Goal: Download file/media

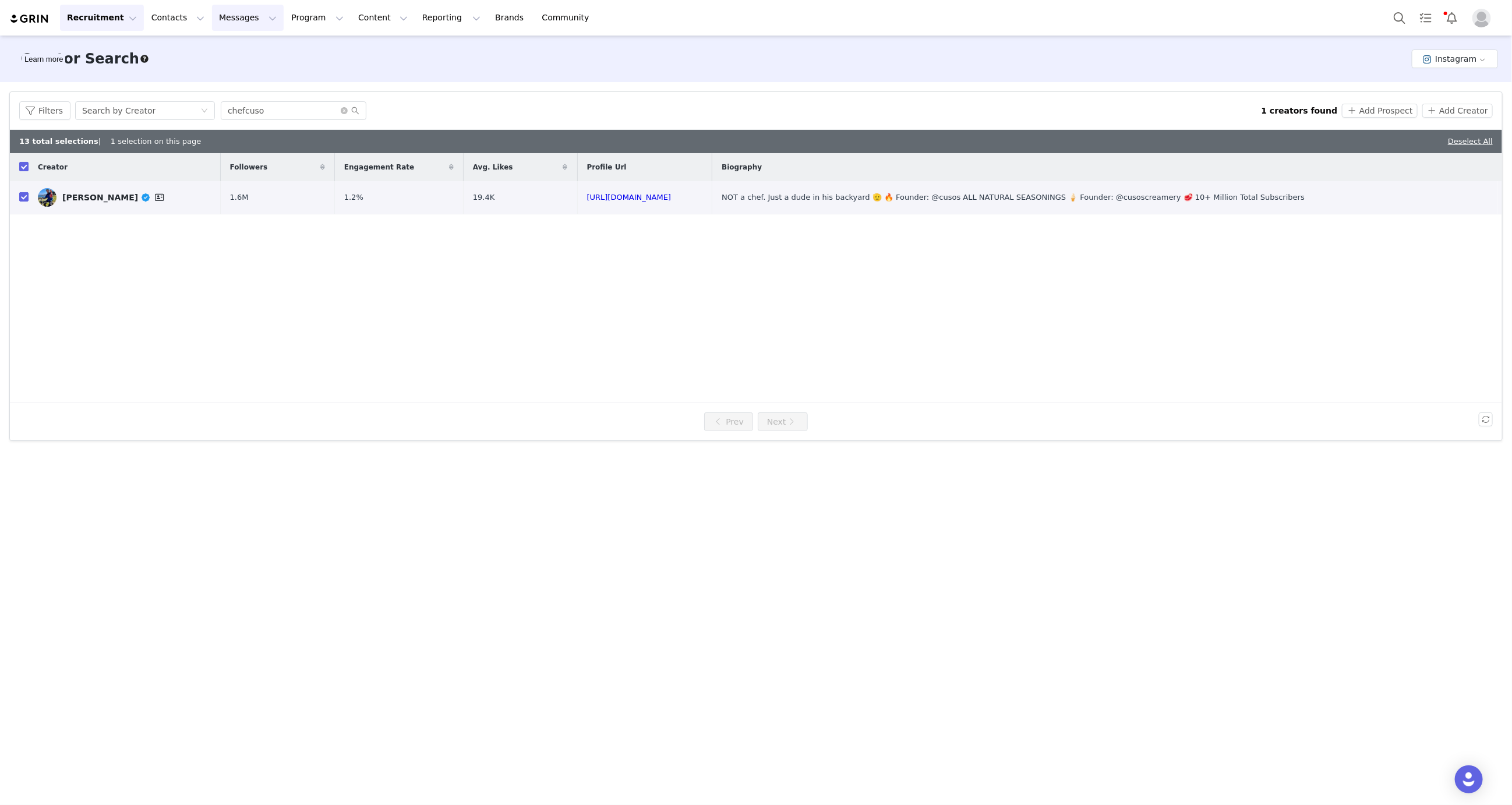
click at [220, 20] on button "Messages Messages" at bounding box center [248, 17] width 72 height 26
click at [266, 18] on button "Messages Messages" at bounding box center [248, 17] width 72 height 26
click at [284, 18] on button "Program Program" at bounding box center [317, 17] width 66 height 26
click at [288, 49] on p "Activations" at bounding box center [299, 51] width 44 height 12
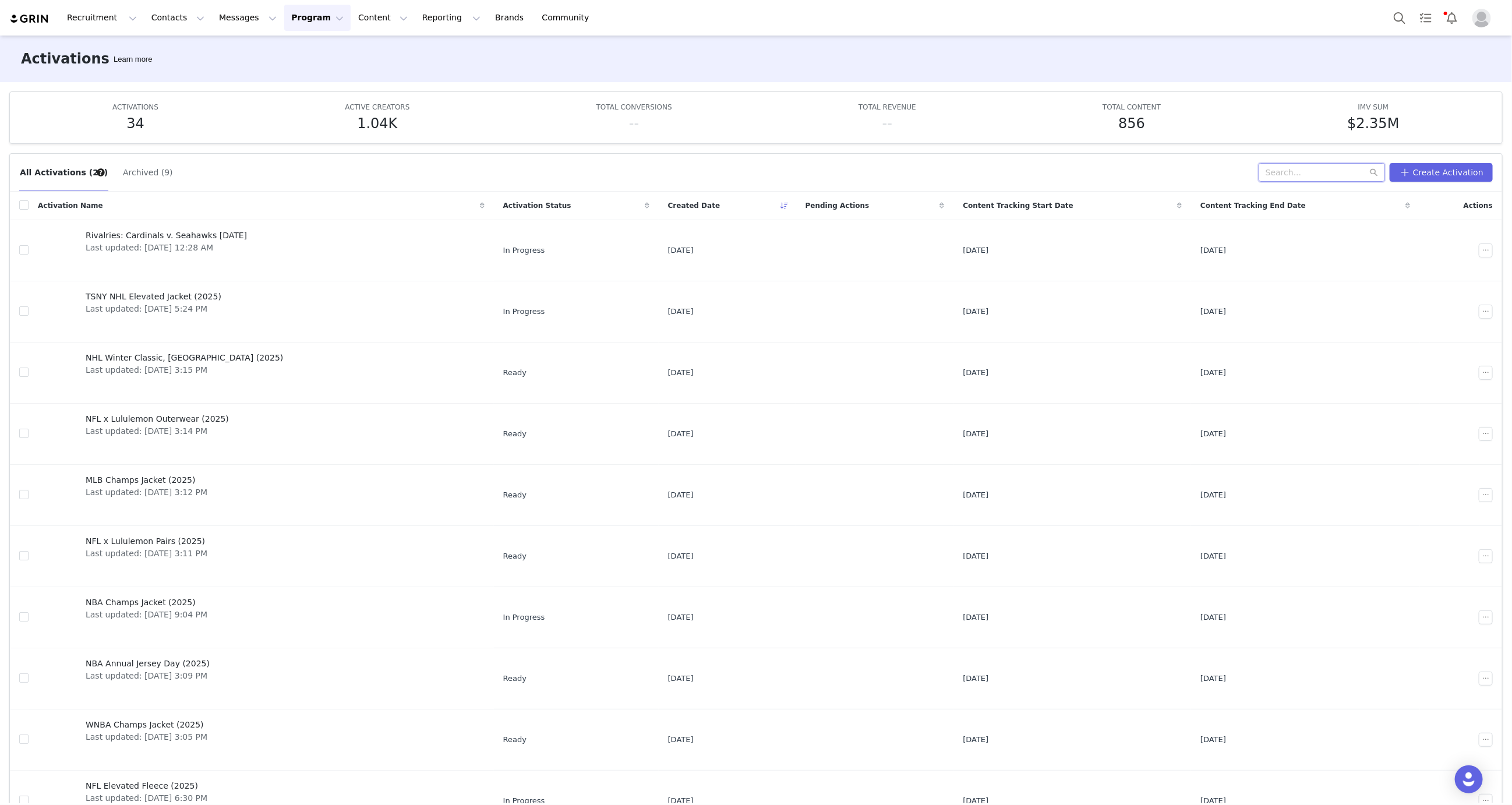
click at [1330, 167] on input "text" at bounding box center [1321, 172] width 126 height 19
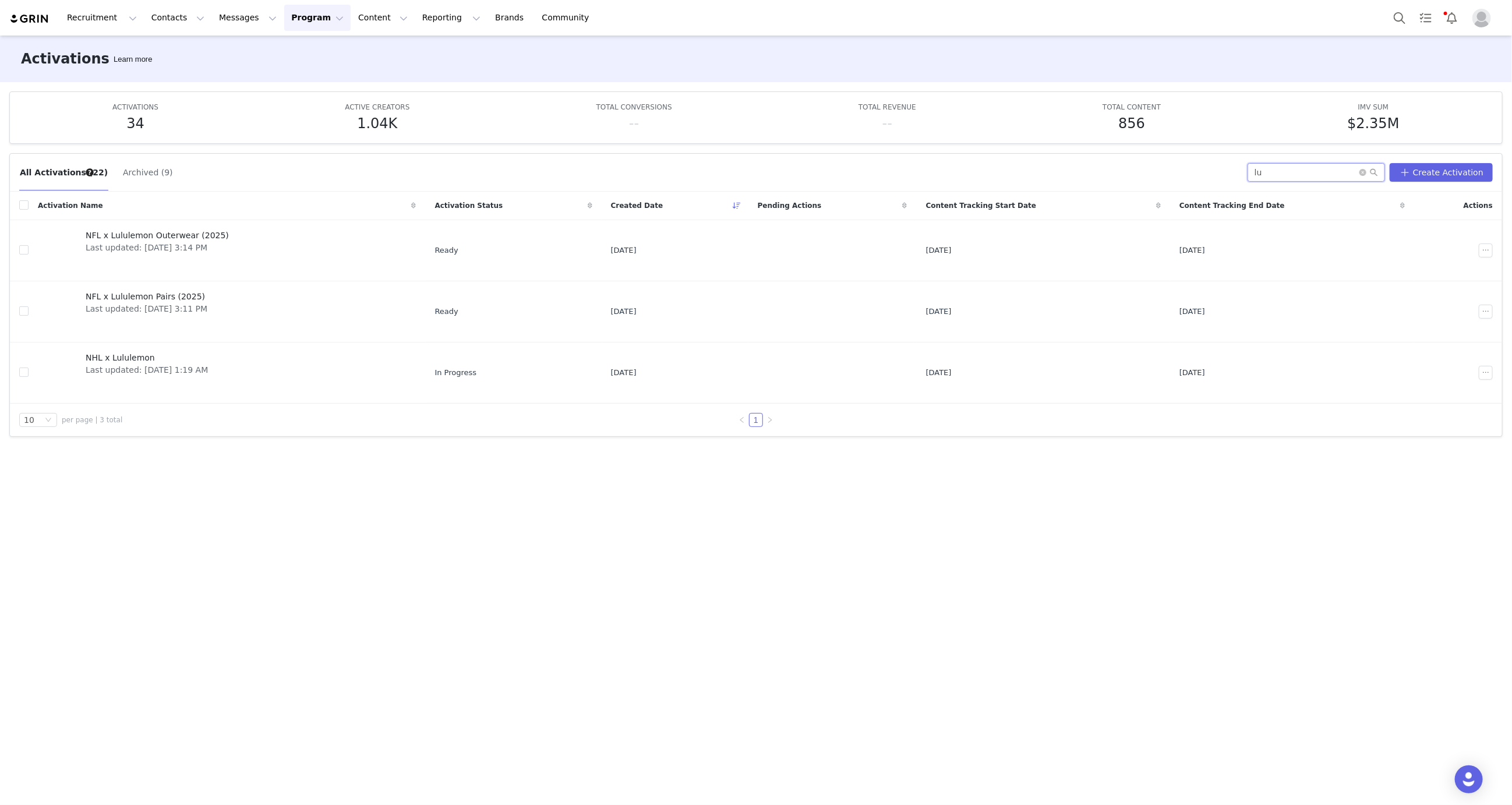
type input "l"
type input "rivalry"
click at [237, 243] on link "NFL Rivalry Jersey Last updated: Aug 27, 2025 3:00 PM" at bounding box center [212, 250] width 349 height 46
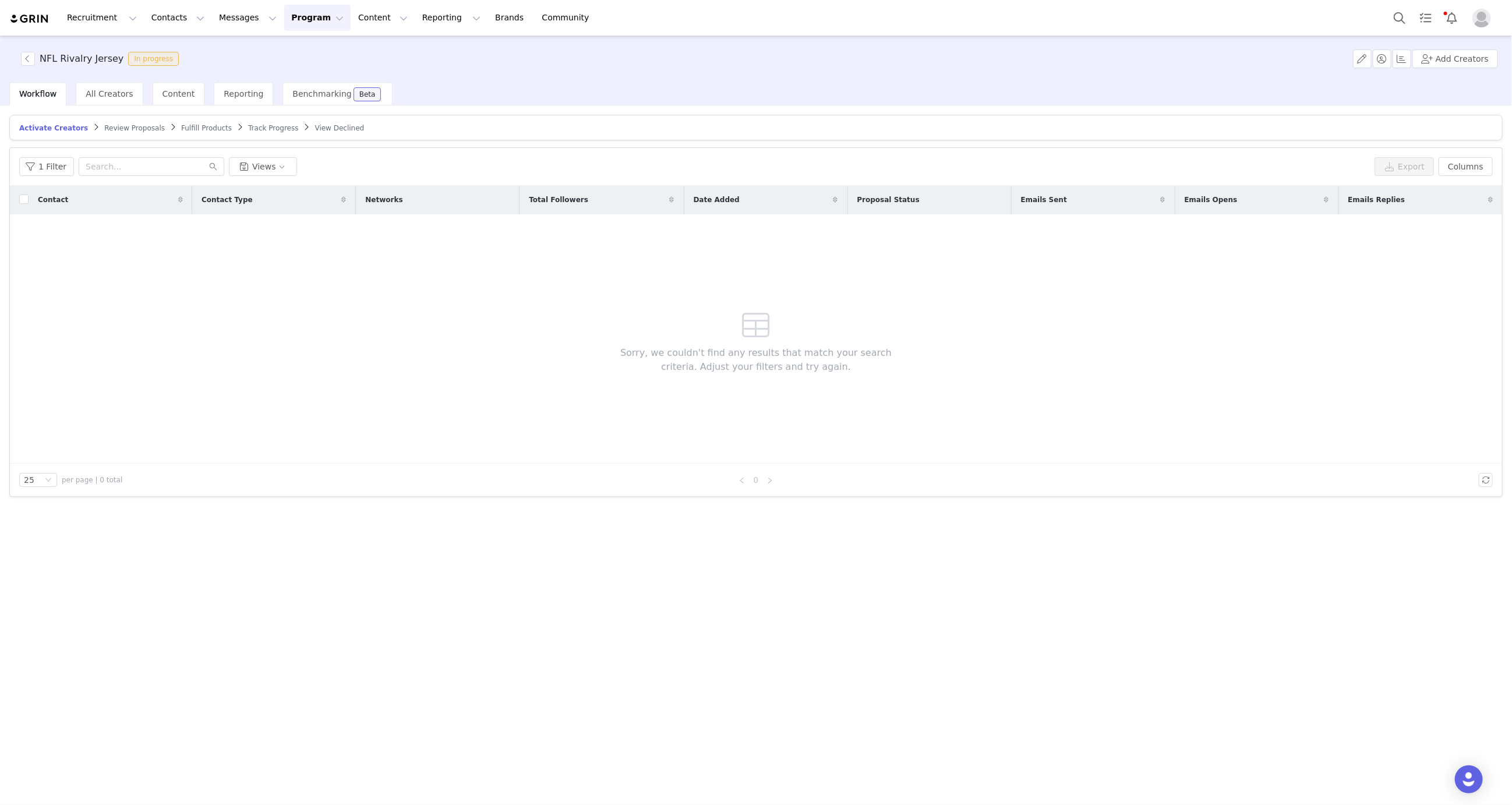
click at [304, 9] on button "Program Program" at bounding box center [317, 17] width 66 height 26
click at [313, 50] on p "Activations" at bounding box center [299, 51] width 44 height 12
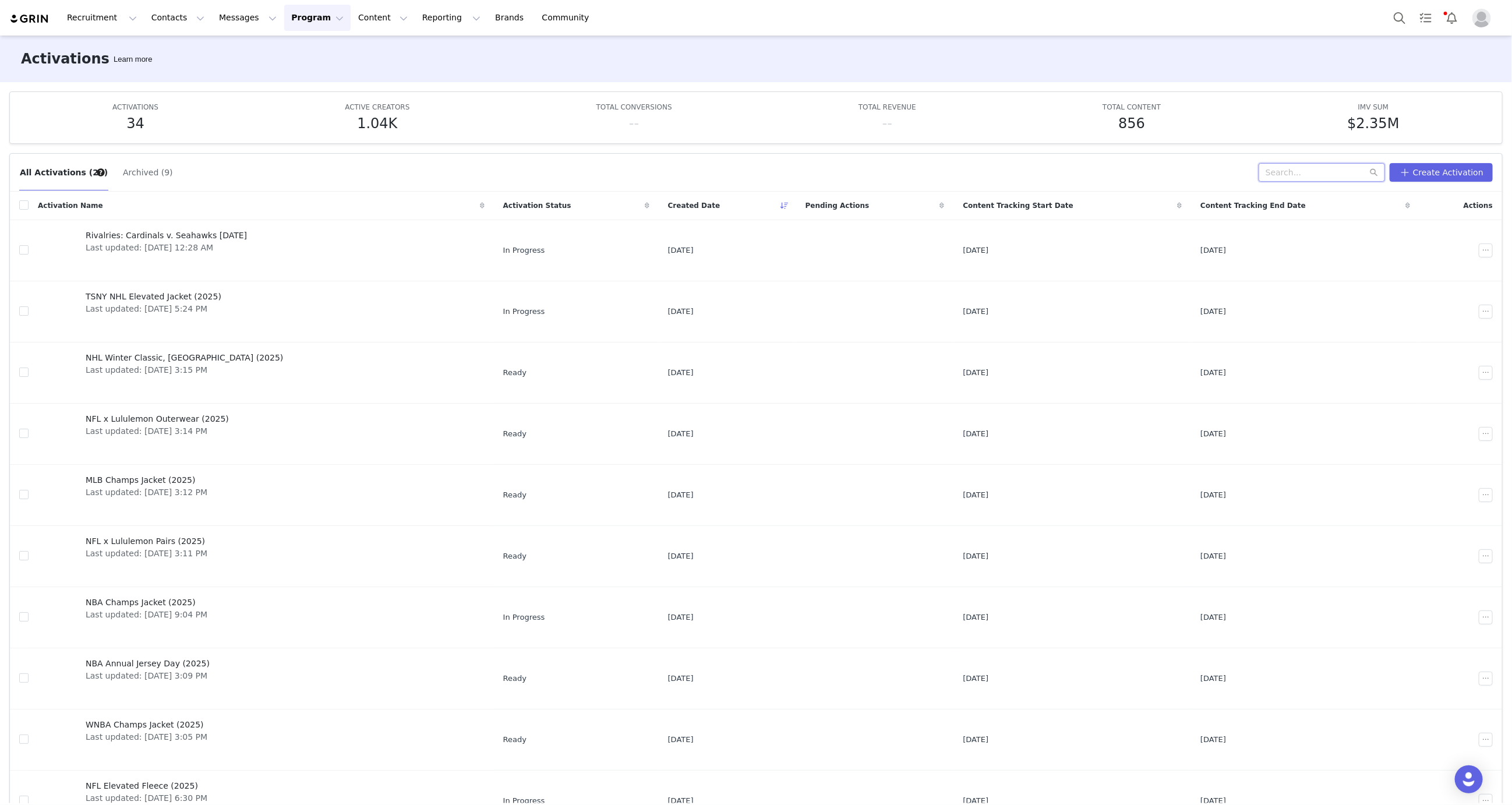
click at [1291, 167] on input "text" at bounding box center [1321, 172] width 126 height 19
type input "rivalry"
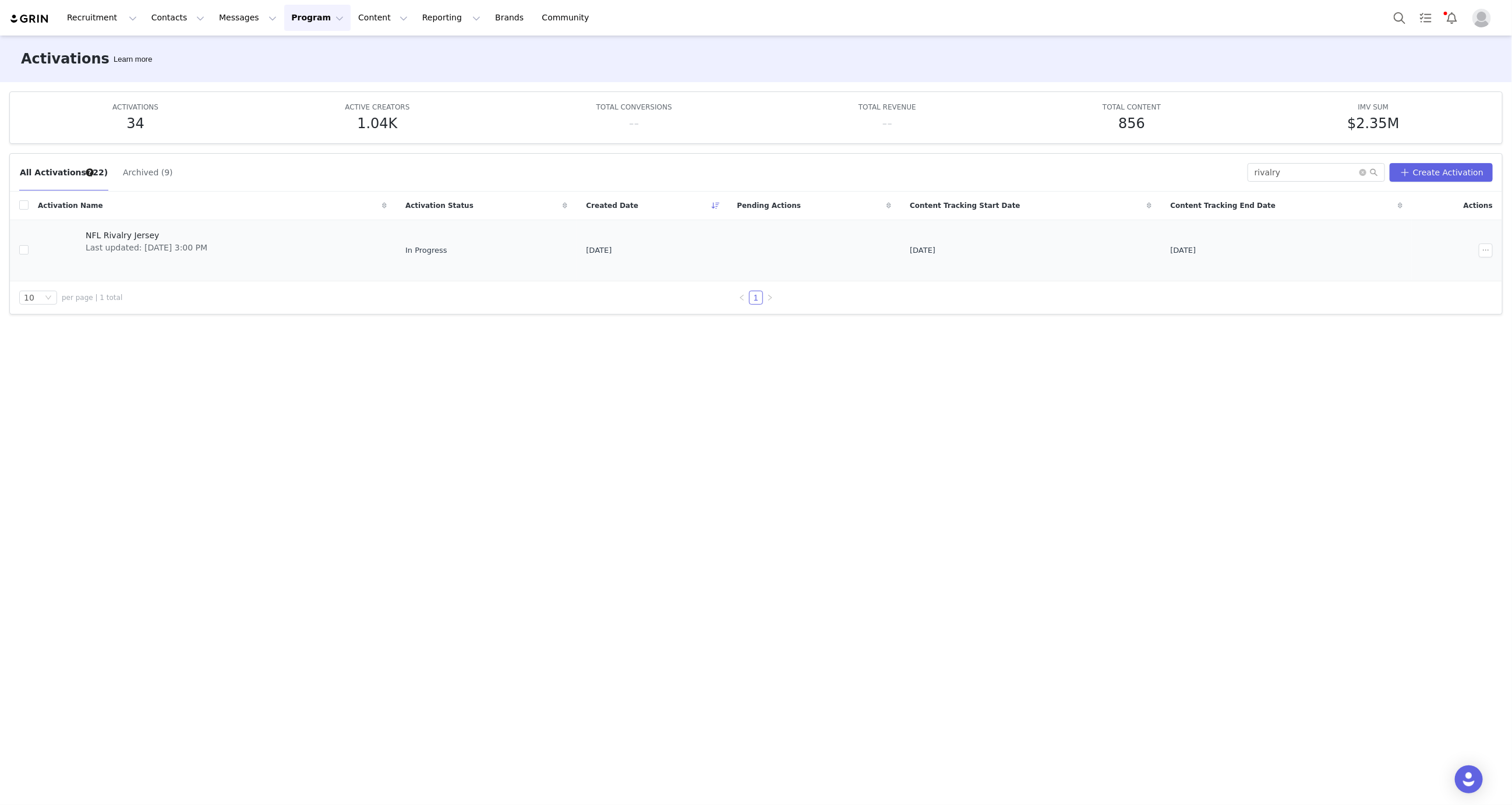
click at [258, 231] on link "NFL Rivalry Jersey Last updated: Aug 27, 2025 3:00 PM" at bounding box center [212, 250] width 349 height 46
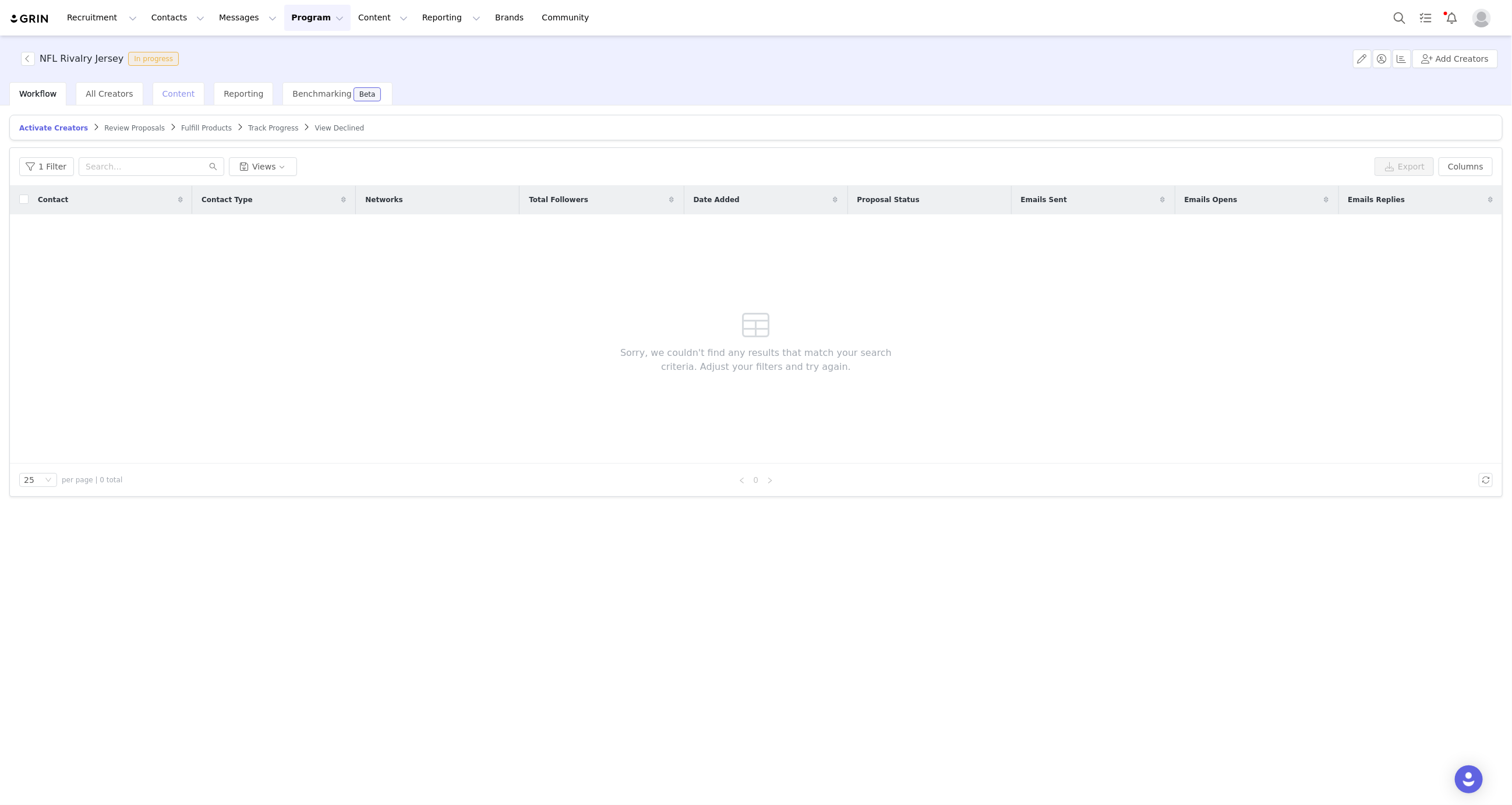
click at [166, 95] on span "Content" at bounding box center [179, 93] width 33 height 9
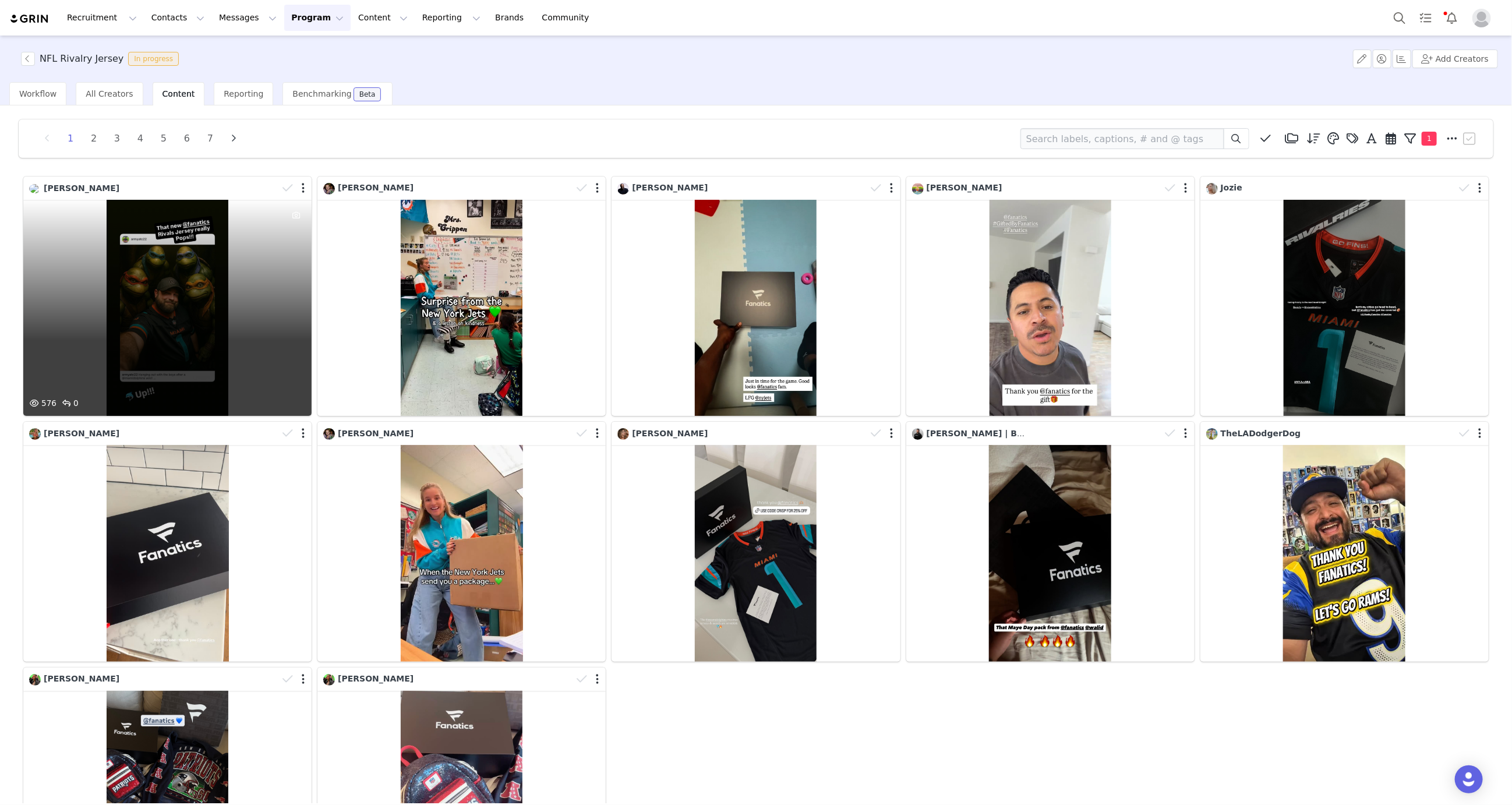
scroll to position [5, 0]
click at [198, 243] on div "576 0" at bounding box center [168, 308] width 289 height 216
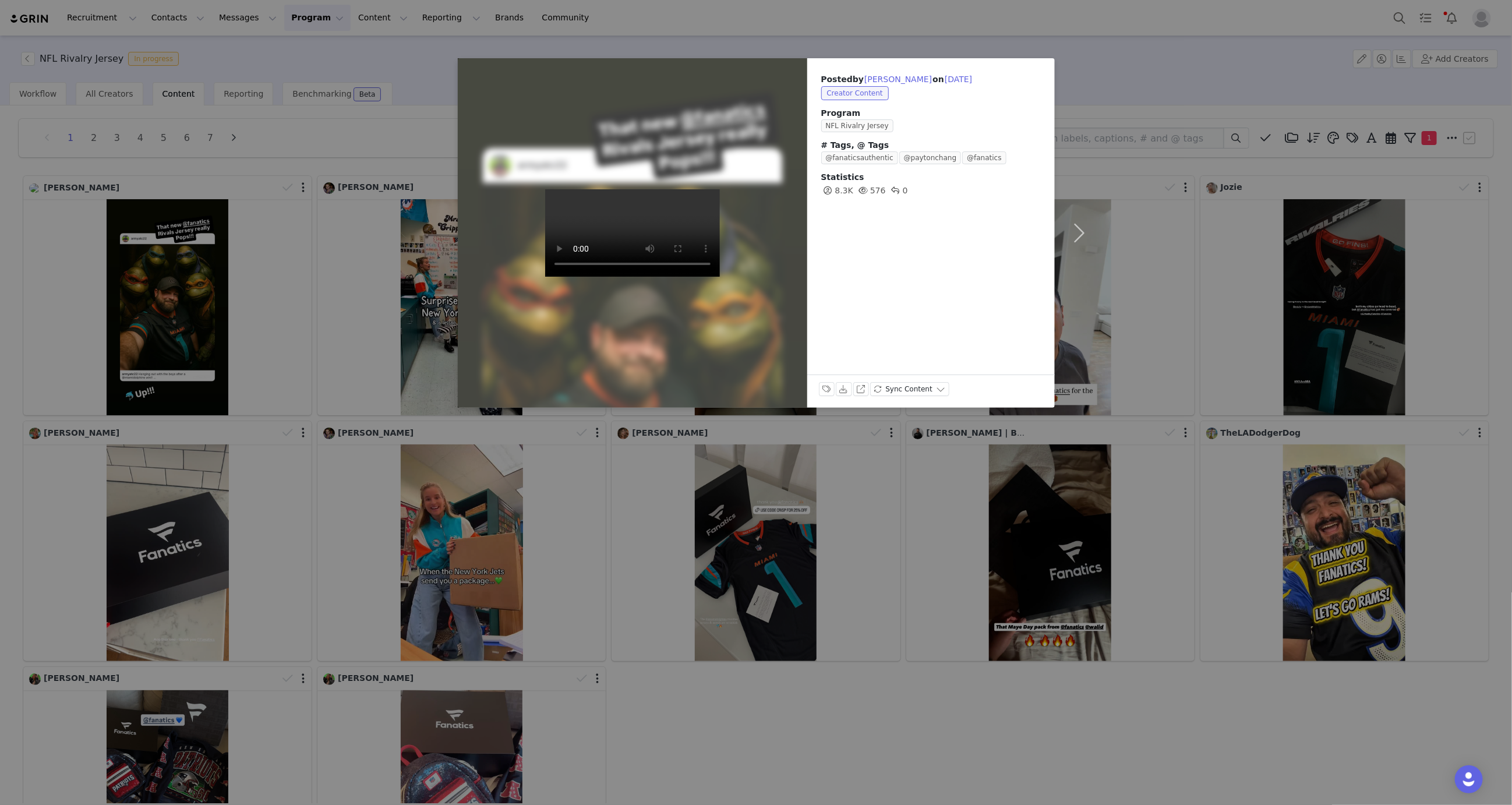
click at [623, 230] on video at bounding box center [633, 233] width 175 height 87
drag, startPoint x: 413, startPoint y: 133, endPoint x: 216, endPoint y: 189, distance: 204.8
click at [413, 133] on div "Posted by Alex Tressler on Sep 30, 2025 Creator Content Program NFL Rivalry Jer…" at bounding box center [756, 402] width 1512 height 805
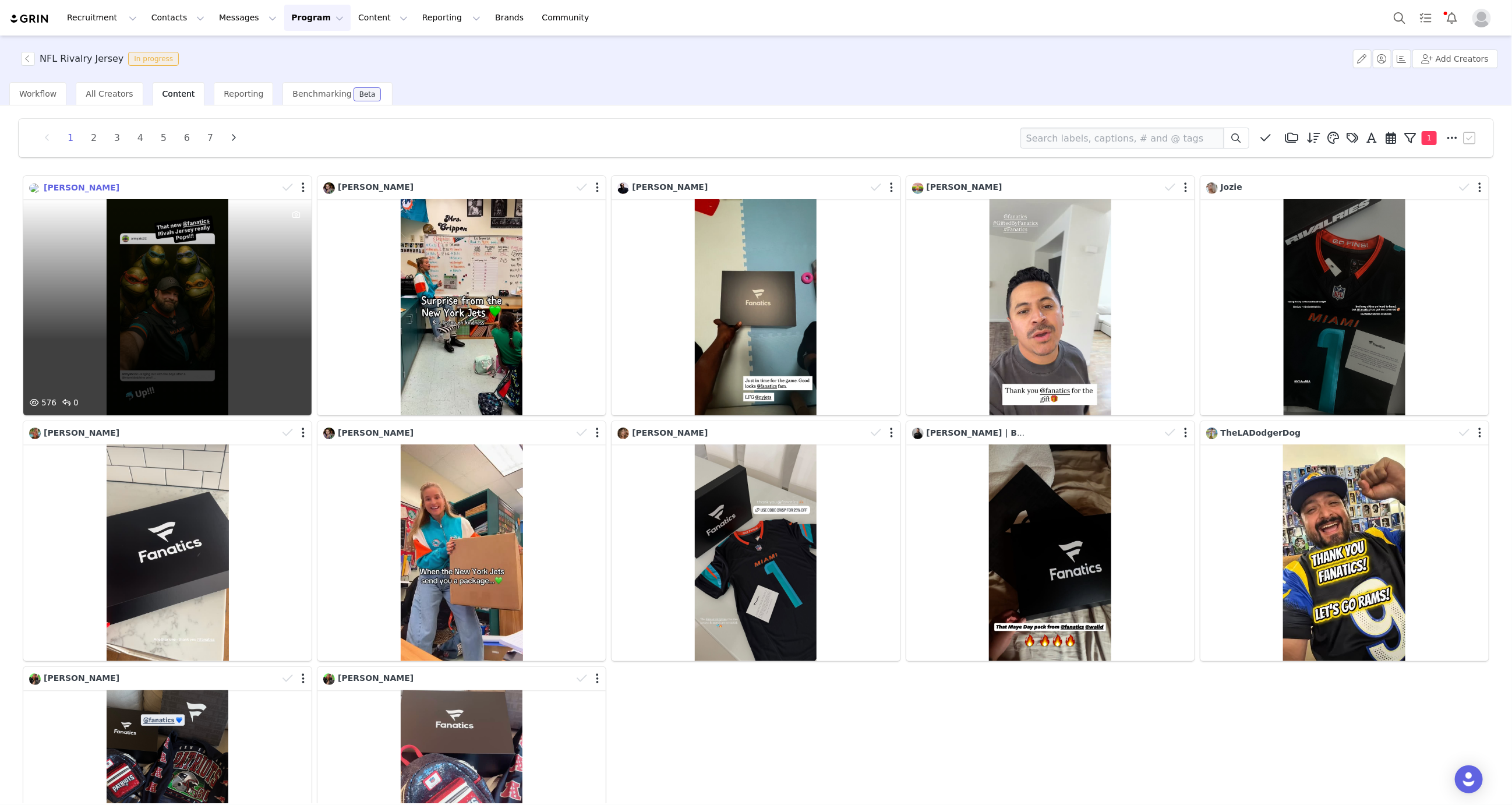
click at [79, 184] on span "Alex Tressler" at bounding box center [81, 188] width 75 height 9
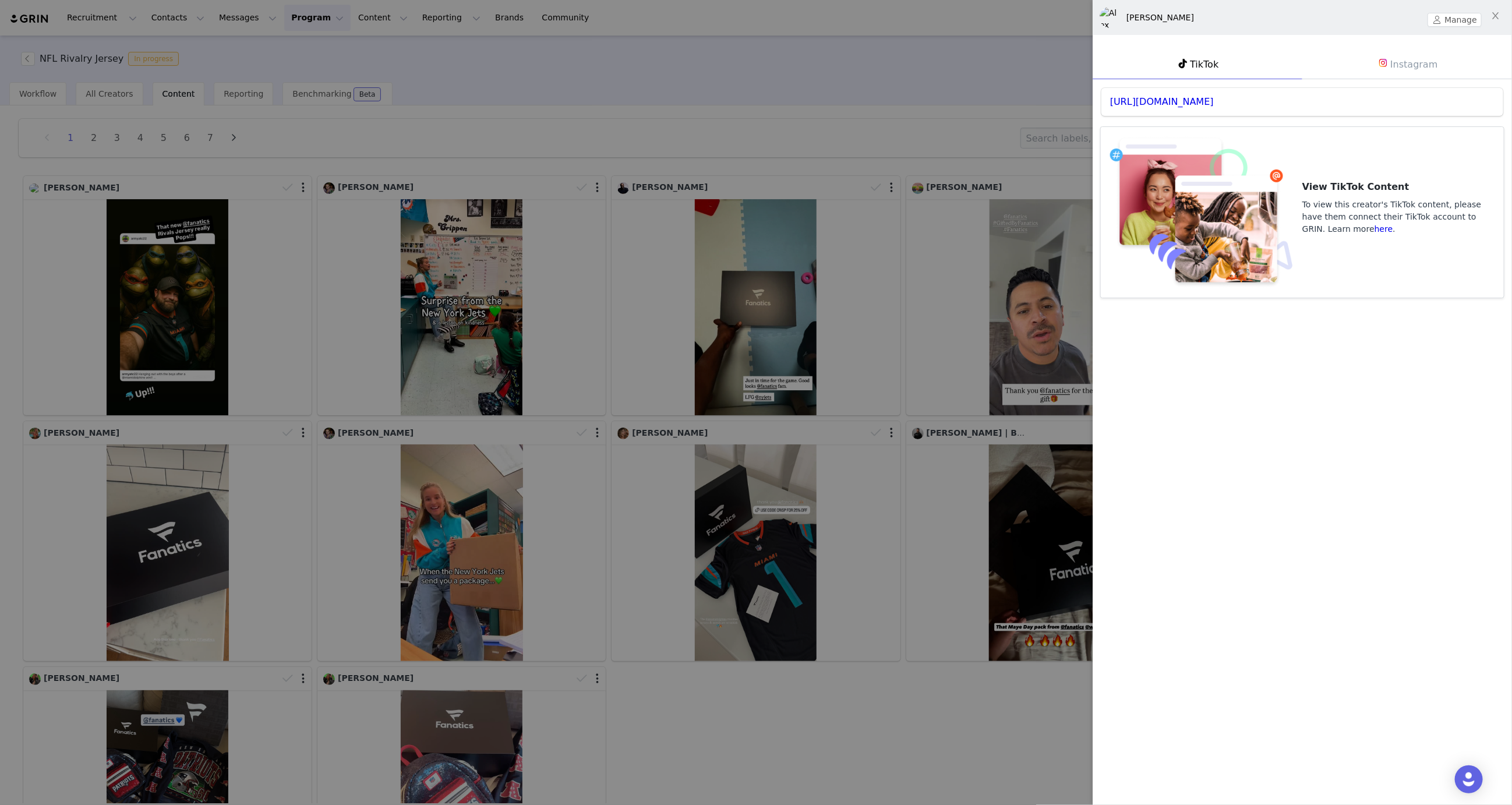
click at [1391, 71] on link "Instagram" at bounding box center [1407, 64] width 210 height 30
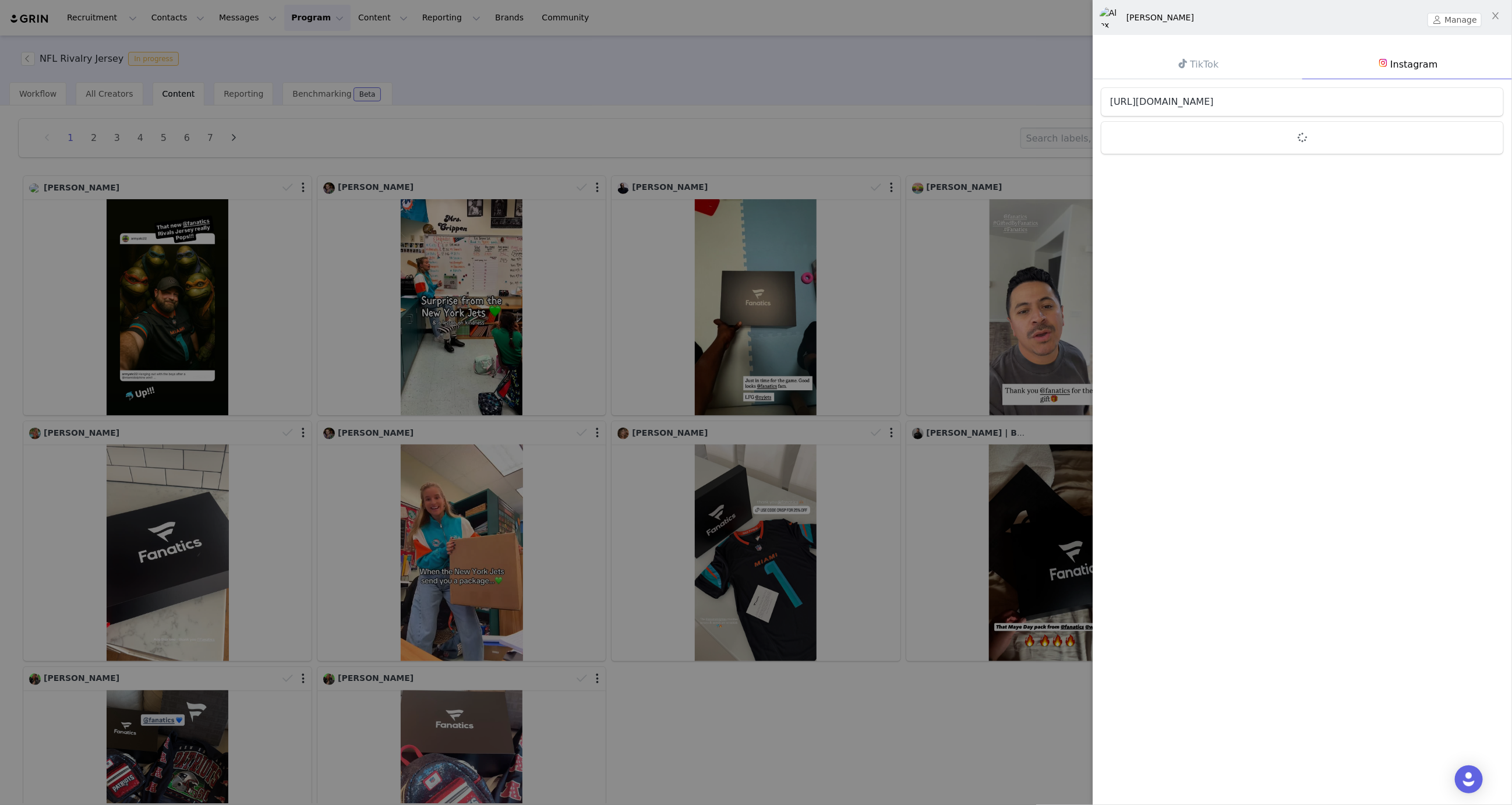
click at [1197, 103] on link "https://www.instagram.com/armyatc22" at bounding box center [1162, 102] width 103 height 11
click at [244, 212] on div at bounding box center [756, 402] width 1512 height 805
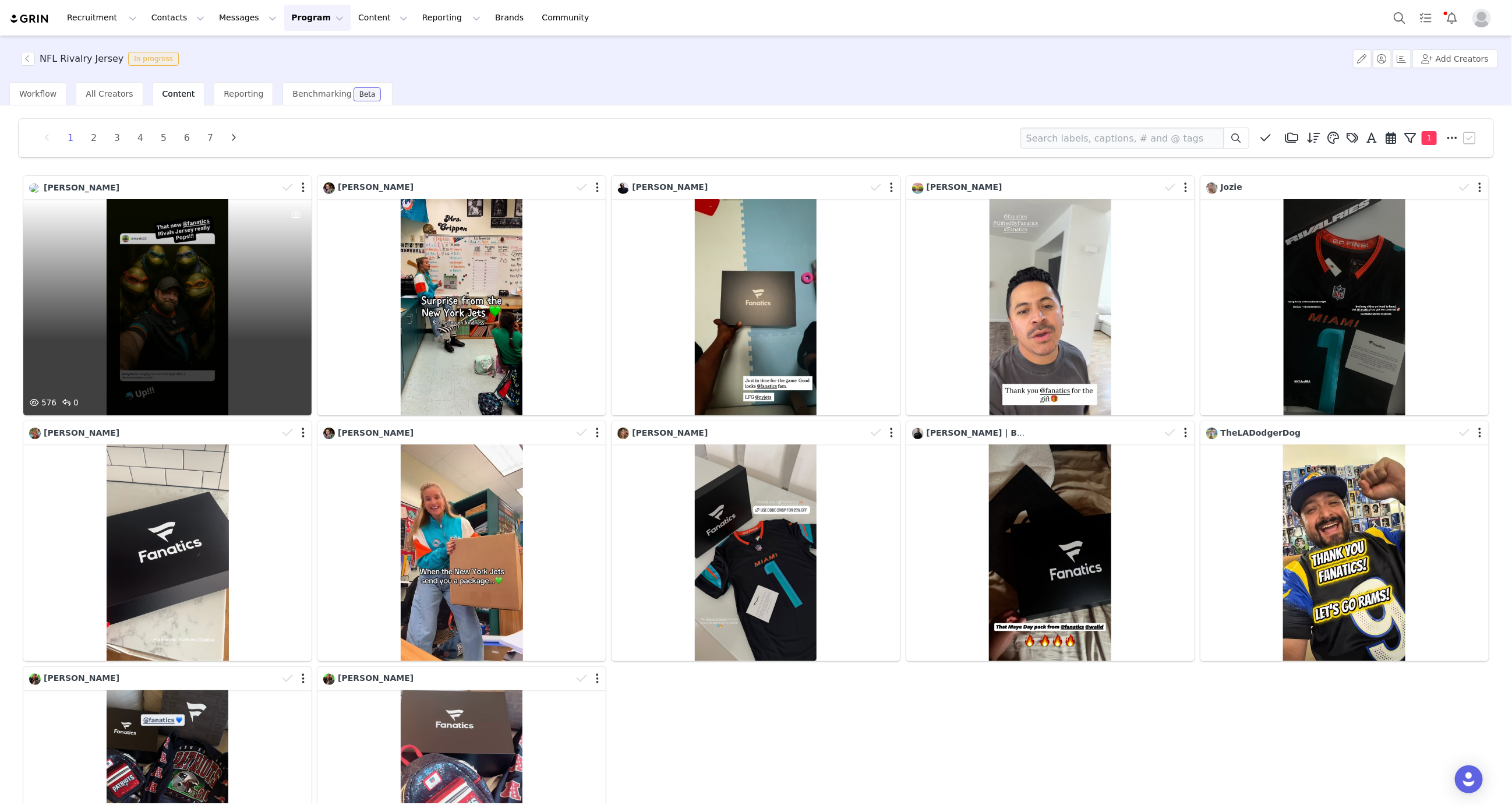
click at [87, 186] on span "Alex Tressler" at bounding box center [81, 188] width 75 height 9
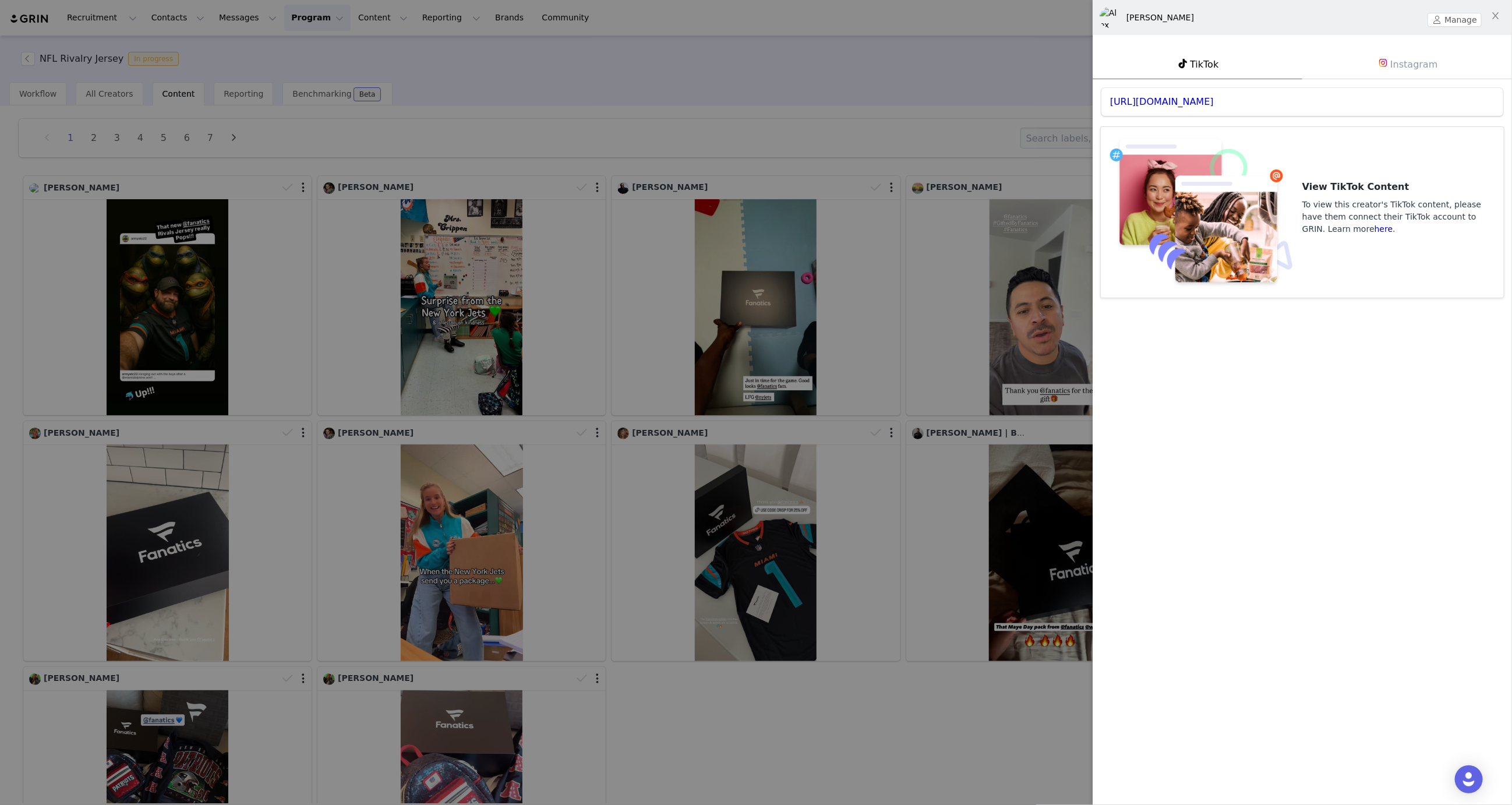
click at [1404, 71] on link "Instagram" at bounding box center [1407, 64] width 210 height 30
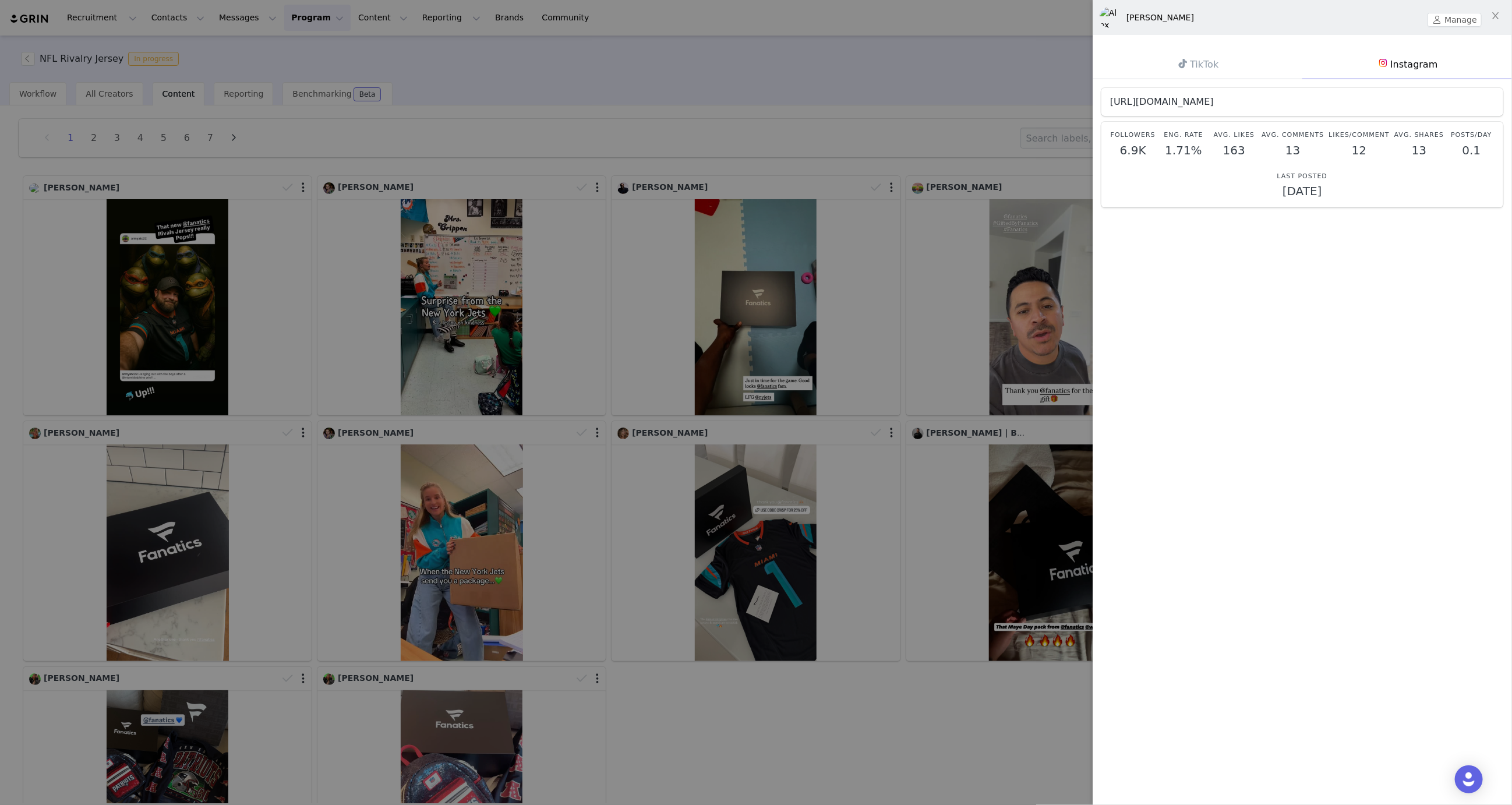
click at [1214, 98] on link "https://www.instagram.com/armyatc22" at bounding box center [1162, 102] width 103 height 11
click at [479, 144] on div at bounding box center [756, 402] width 1512 height 805
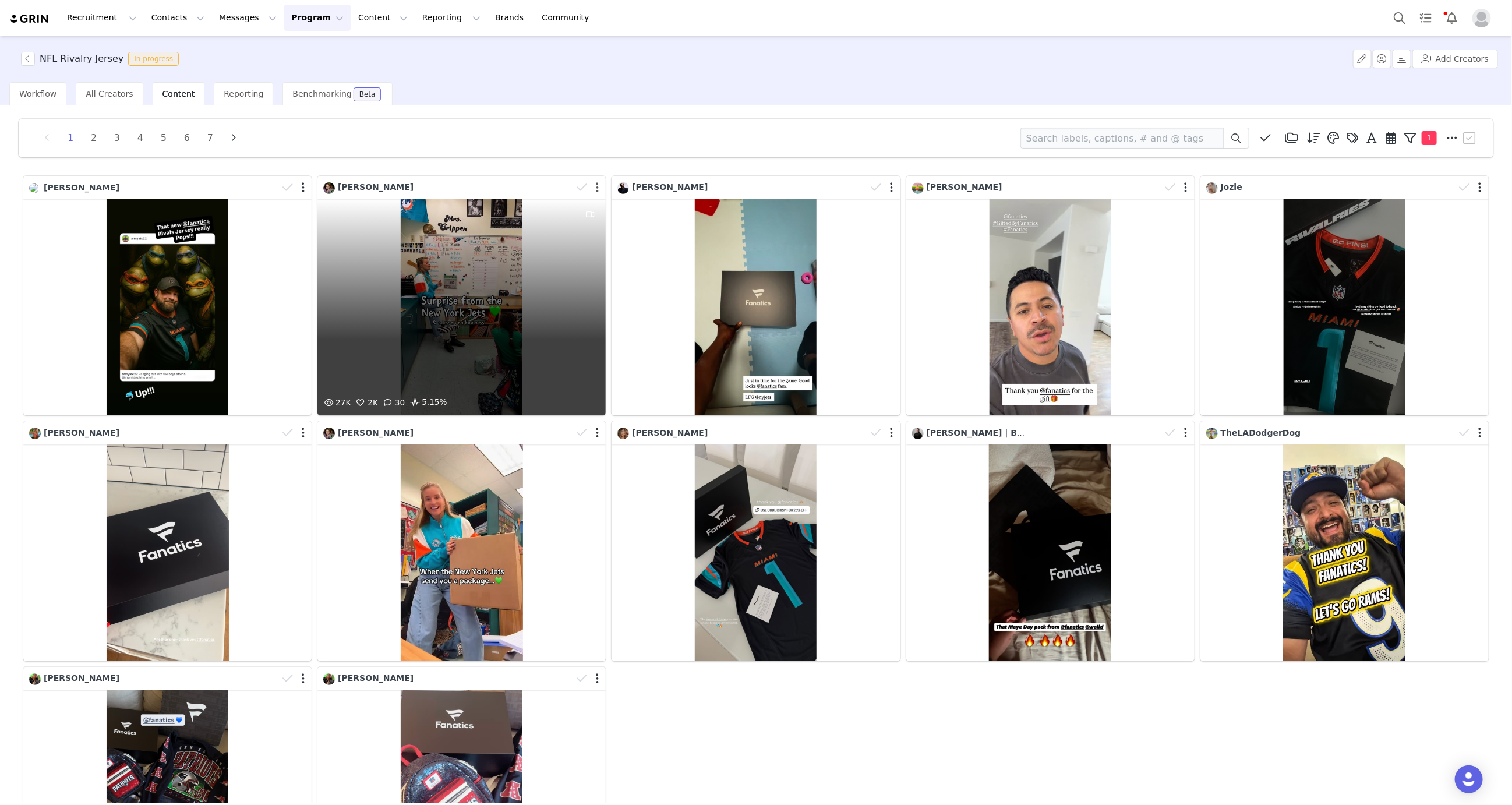
click at [598, 186] on button "button" at bounding box center [597, 187] width 3 height 12
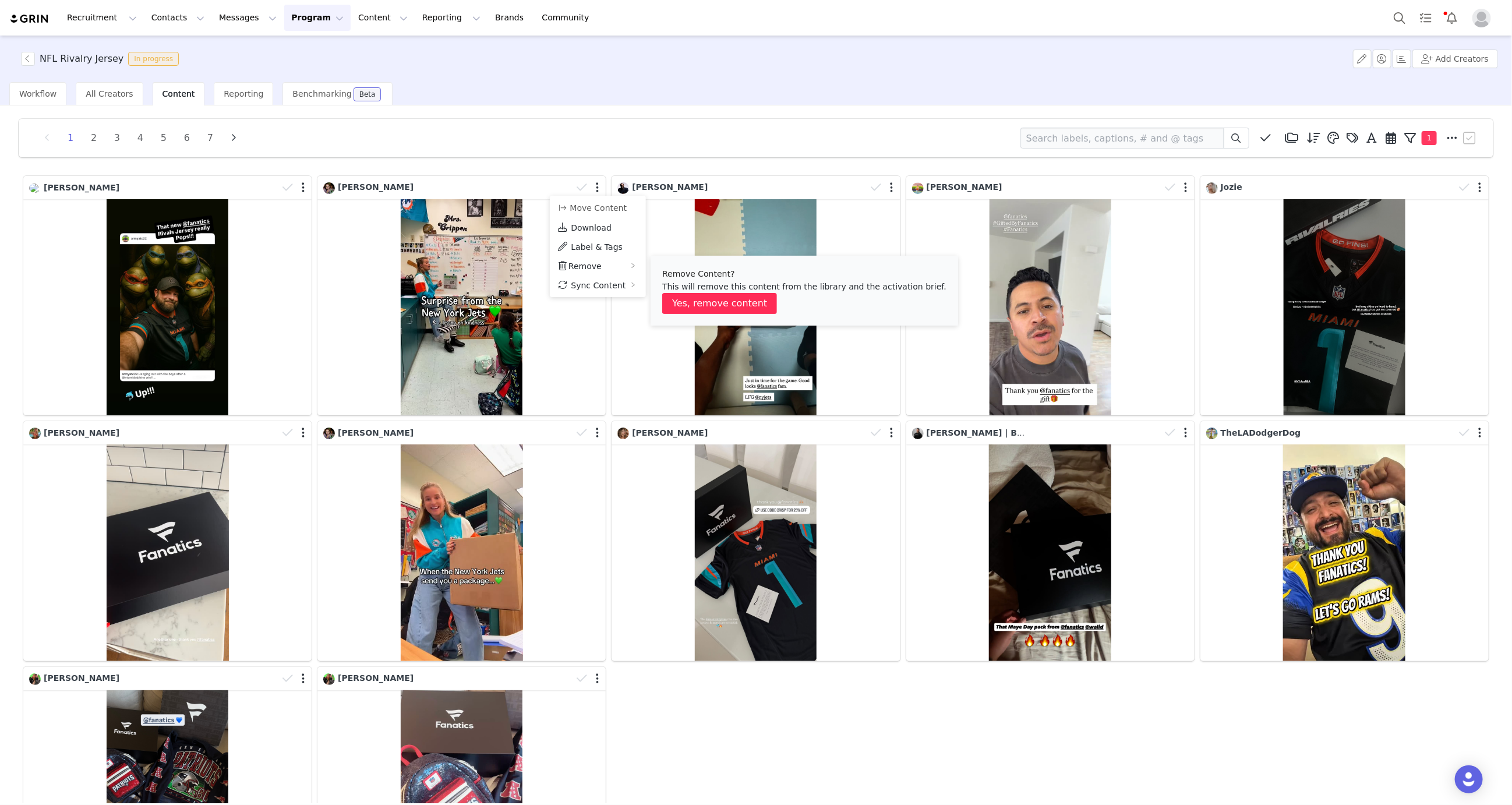
click at [703, 294] on button "Yes, remove content" at bounding box center [720, 303] width 114 height 21
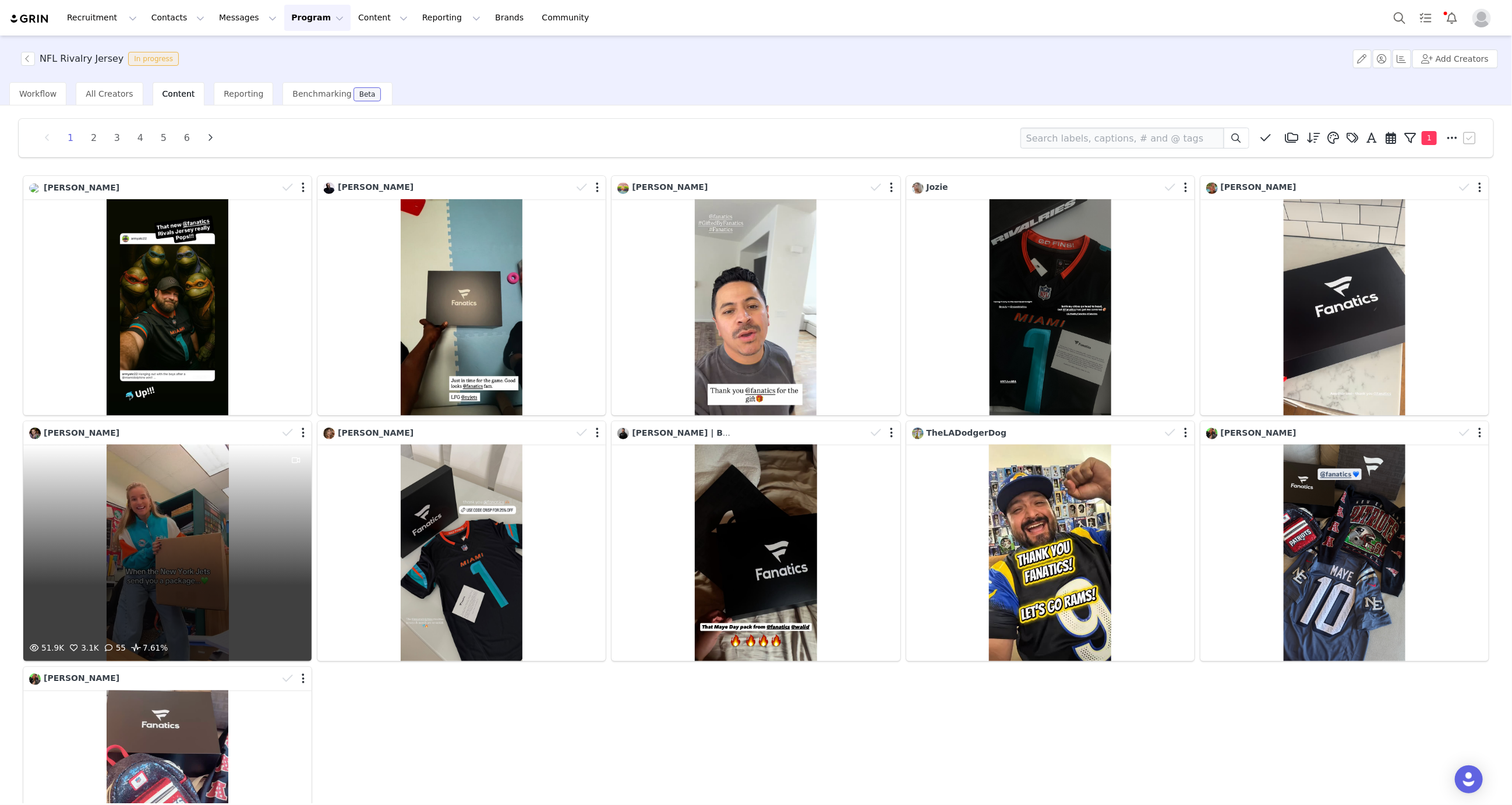
click at [144, 506] on div "51.9K 3.1K 55 7.61%" at bounding box center [168, 553] width 289 height 216
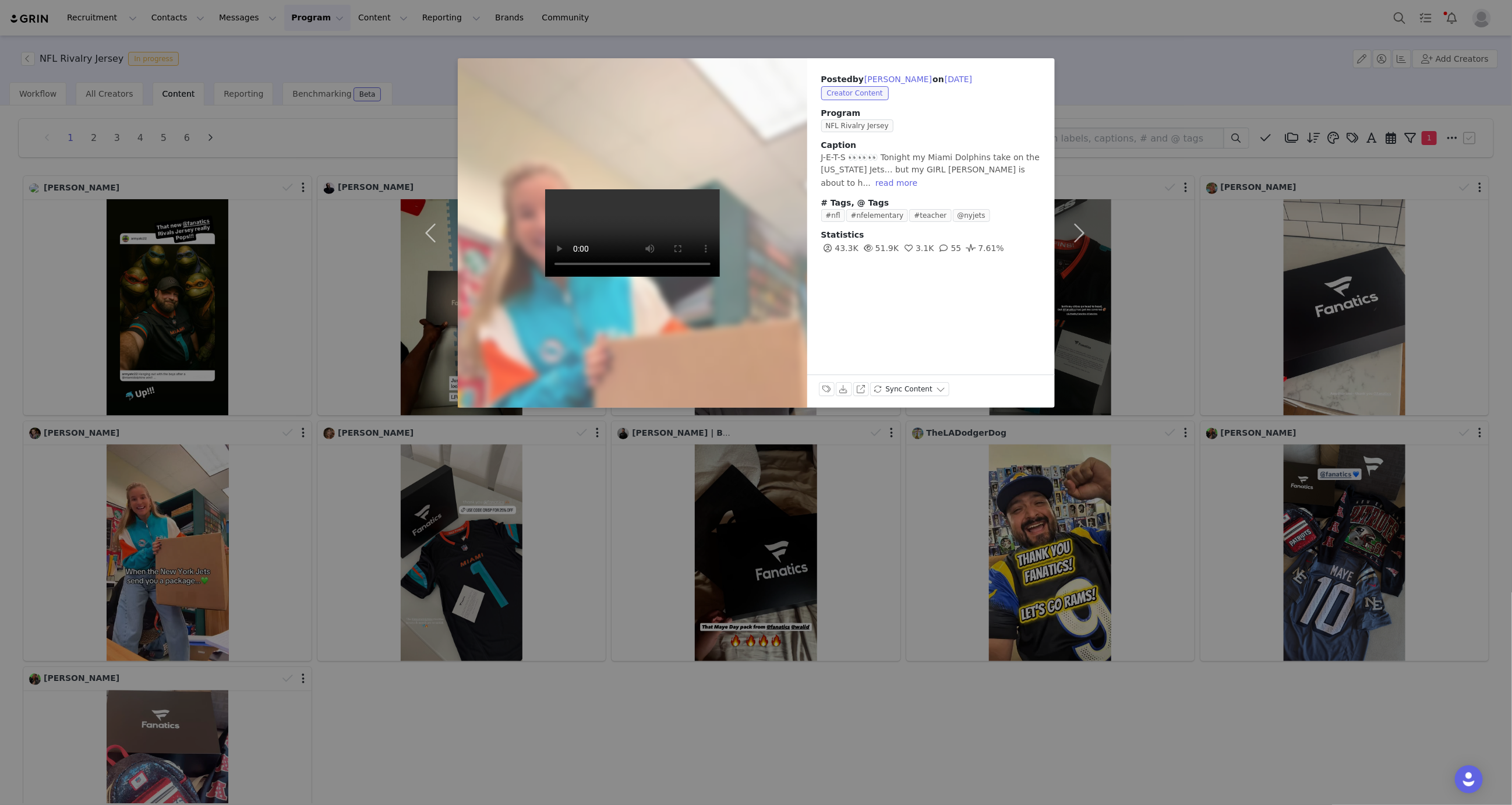
click at [635, 235] on video at bounding box center [633, 233] width 175 height 87
click at [615, 277] on video at bounding box center [633, 233] width 175 height 87
click at [640, 277] on video at bounding box center [633, 233] width 175 height 87
click at [1116, 63] on div "Posted by Mary Crippen on Sep 29, 2025 Creator Content Program NFL Rivalry Jers…" at bounding box center [756, 402] width 1512 height 805
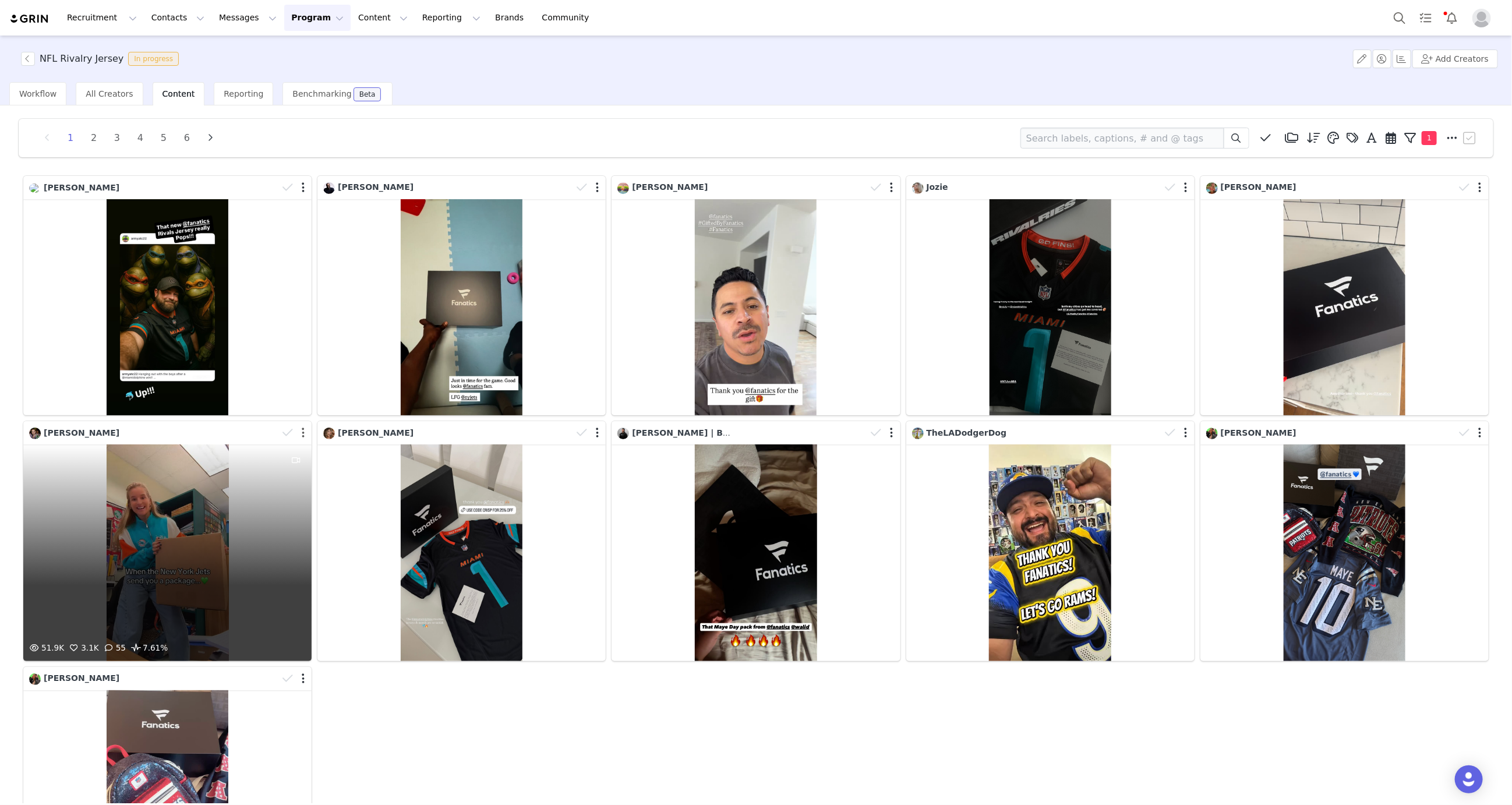
click at [301, 430] on button "button" at bounding box center [302, 433] width 3 height 12
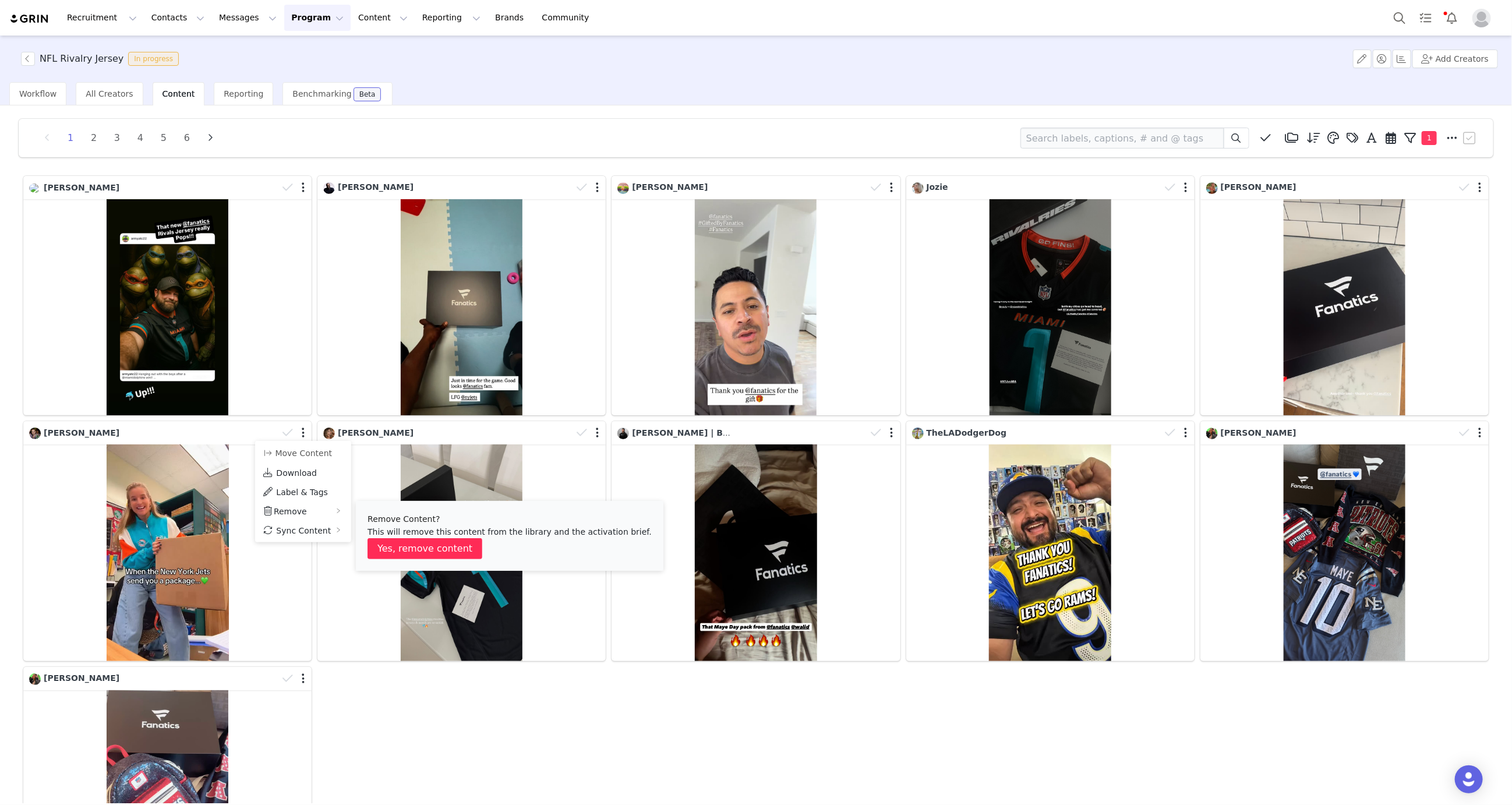
click at [417, 543] on button "Yes, remove content" at bounding box center [425, 548] width 114 height 21
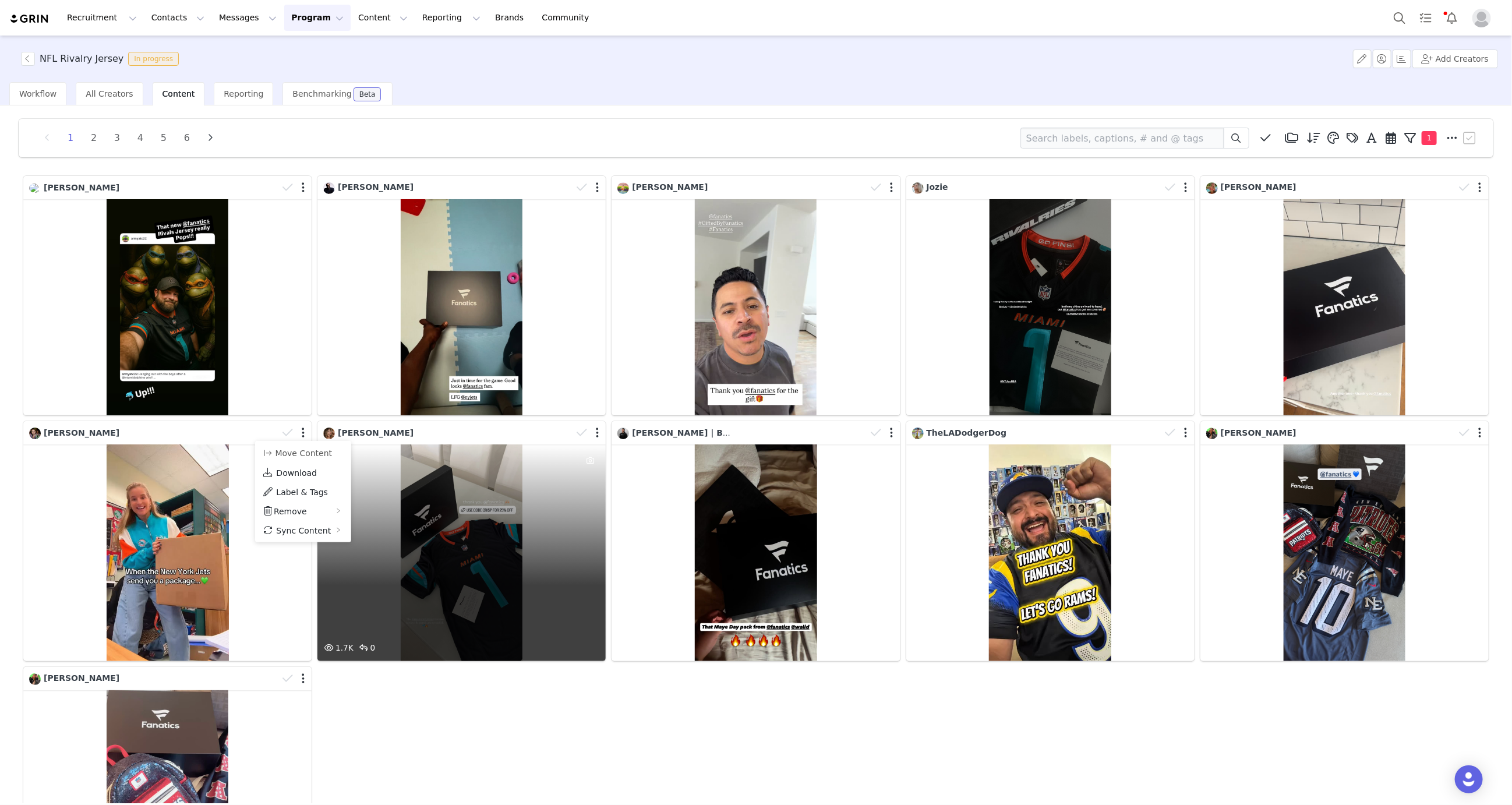
scroll to position [0, 0]
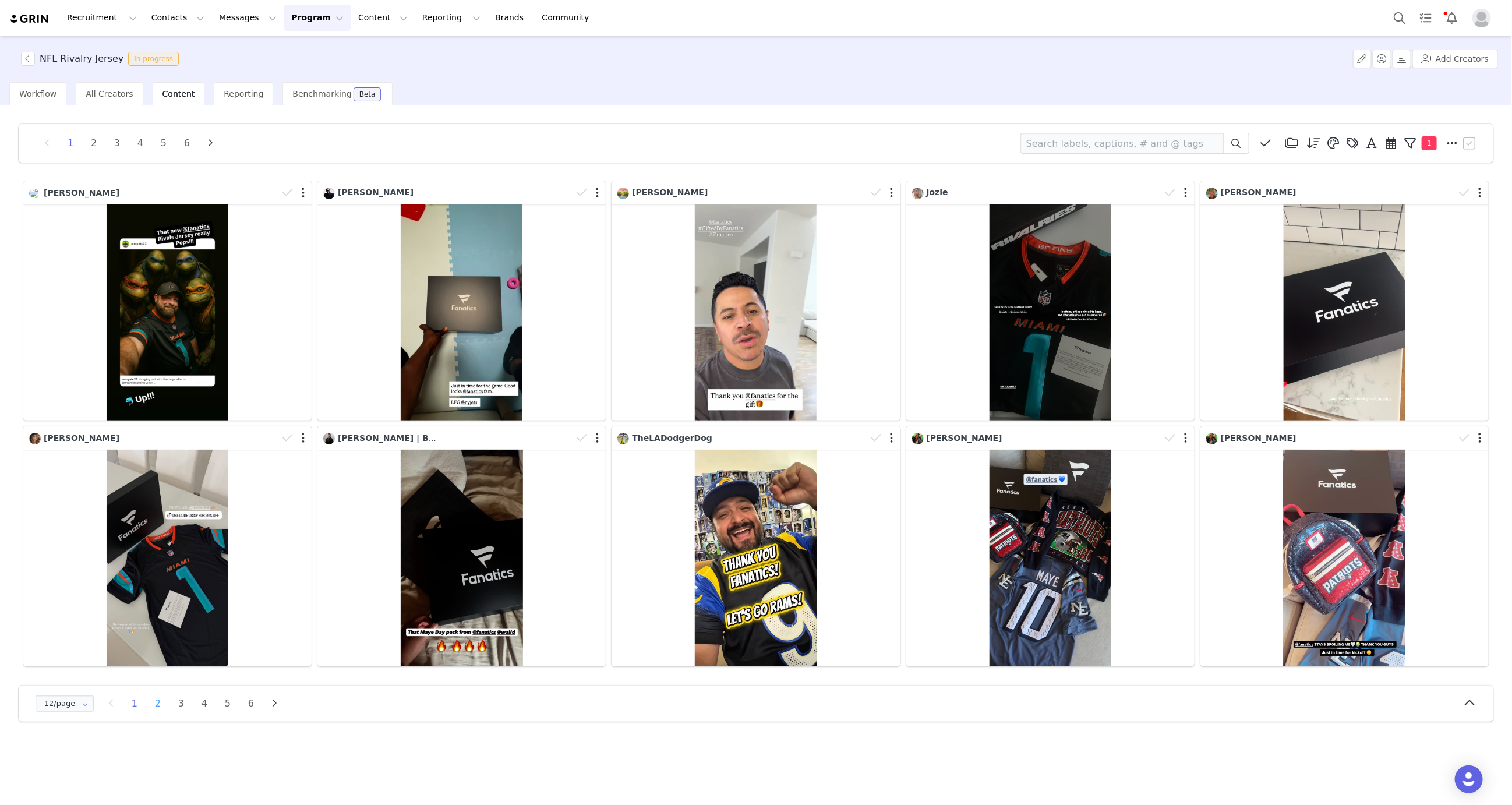
click at [157, 704] on li "2" at bounding box center [157, 703] width 17 height 16
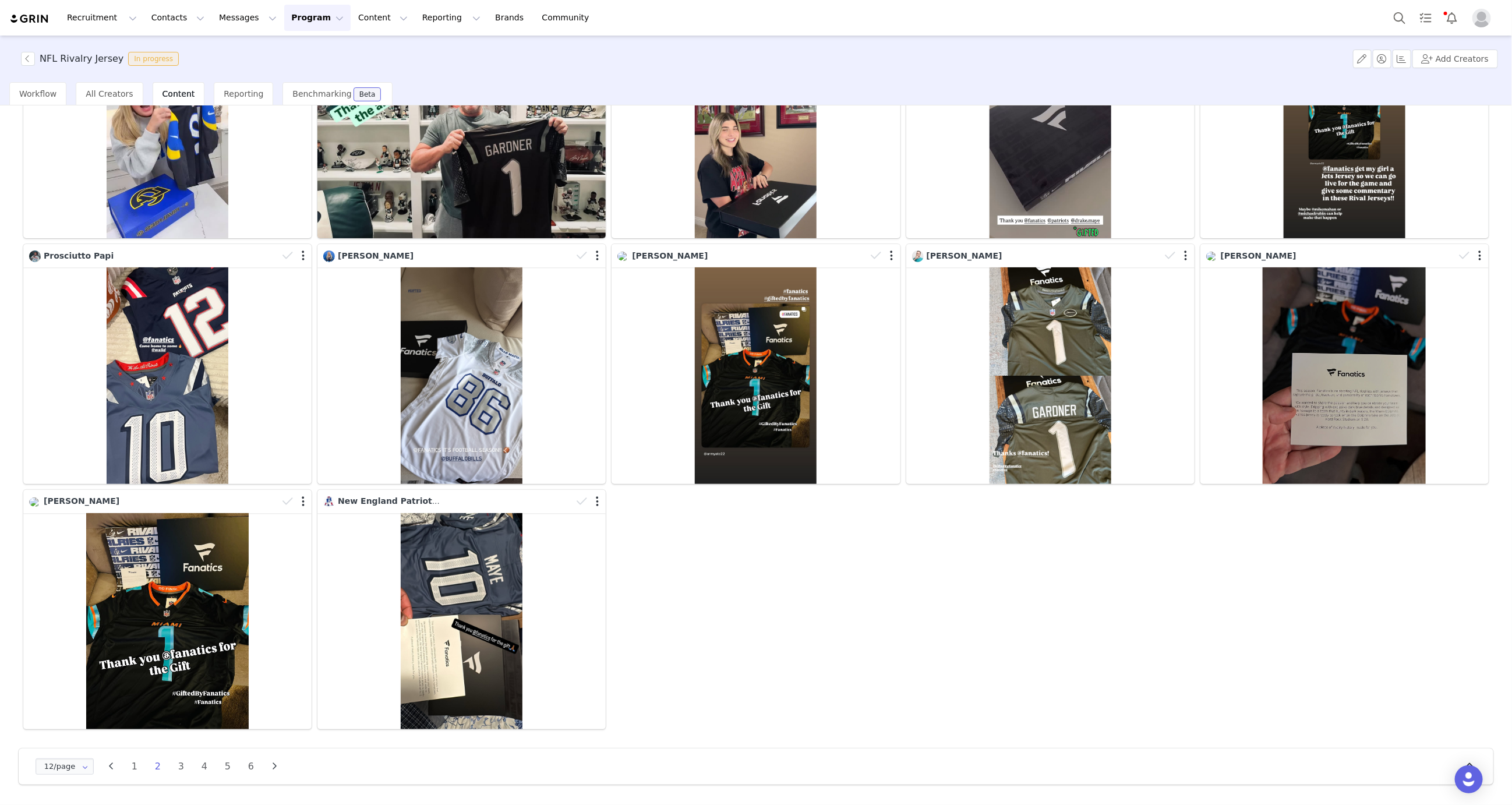
scroll to position [183, 0]
click at [135, 768] on li "1" at bounding box center [134, 767] width 17 height 16
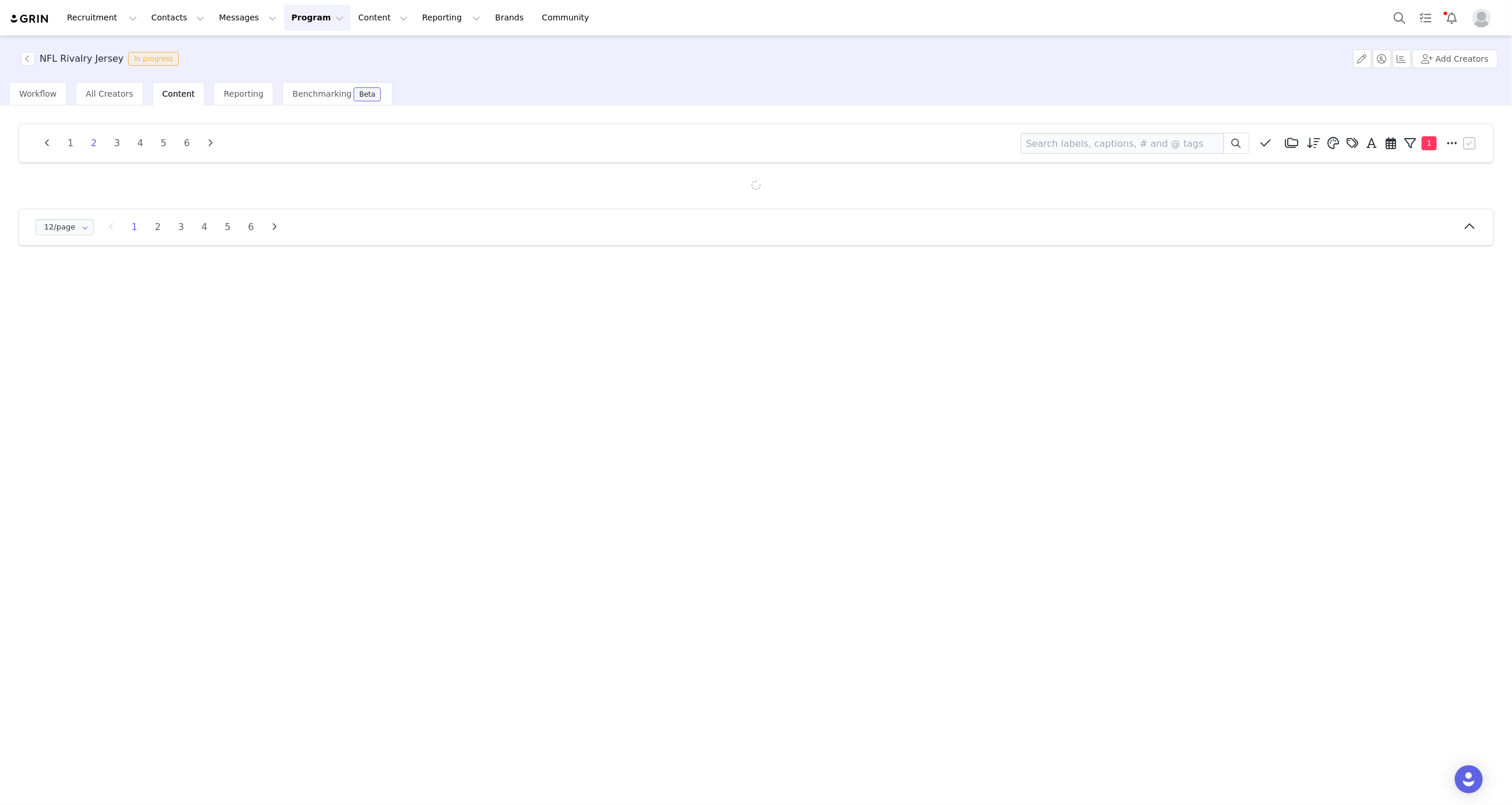
scroll to position [0, 0]
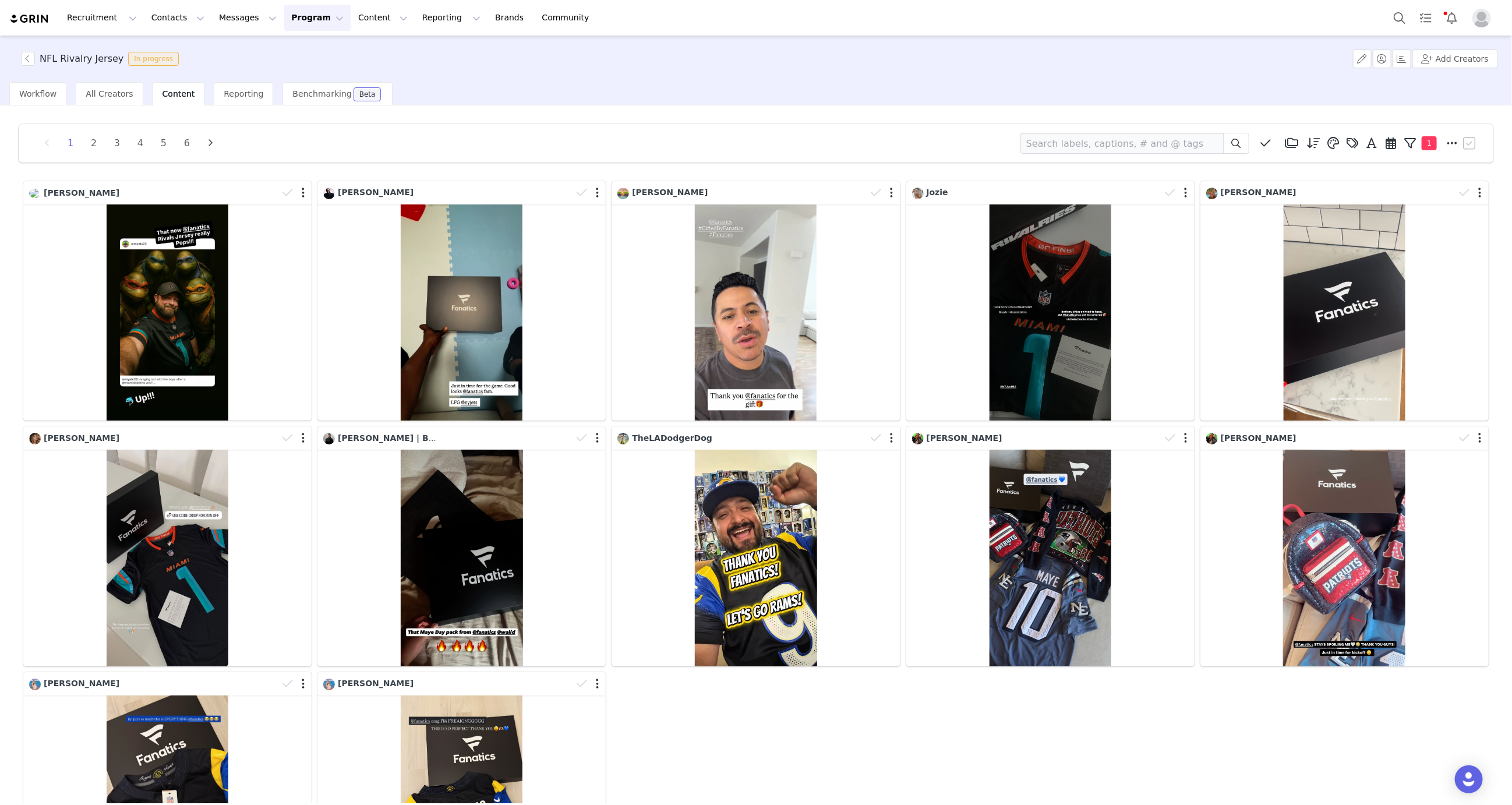
click at [309, 26] on button "Program Program" at bounding box center [317, 17] width 66 height 26
click at [313, 51] on p "Activations" at bounding box center [299, 51] width 44 height 12
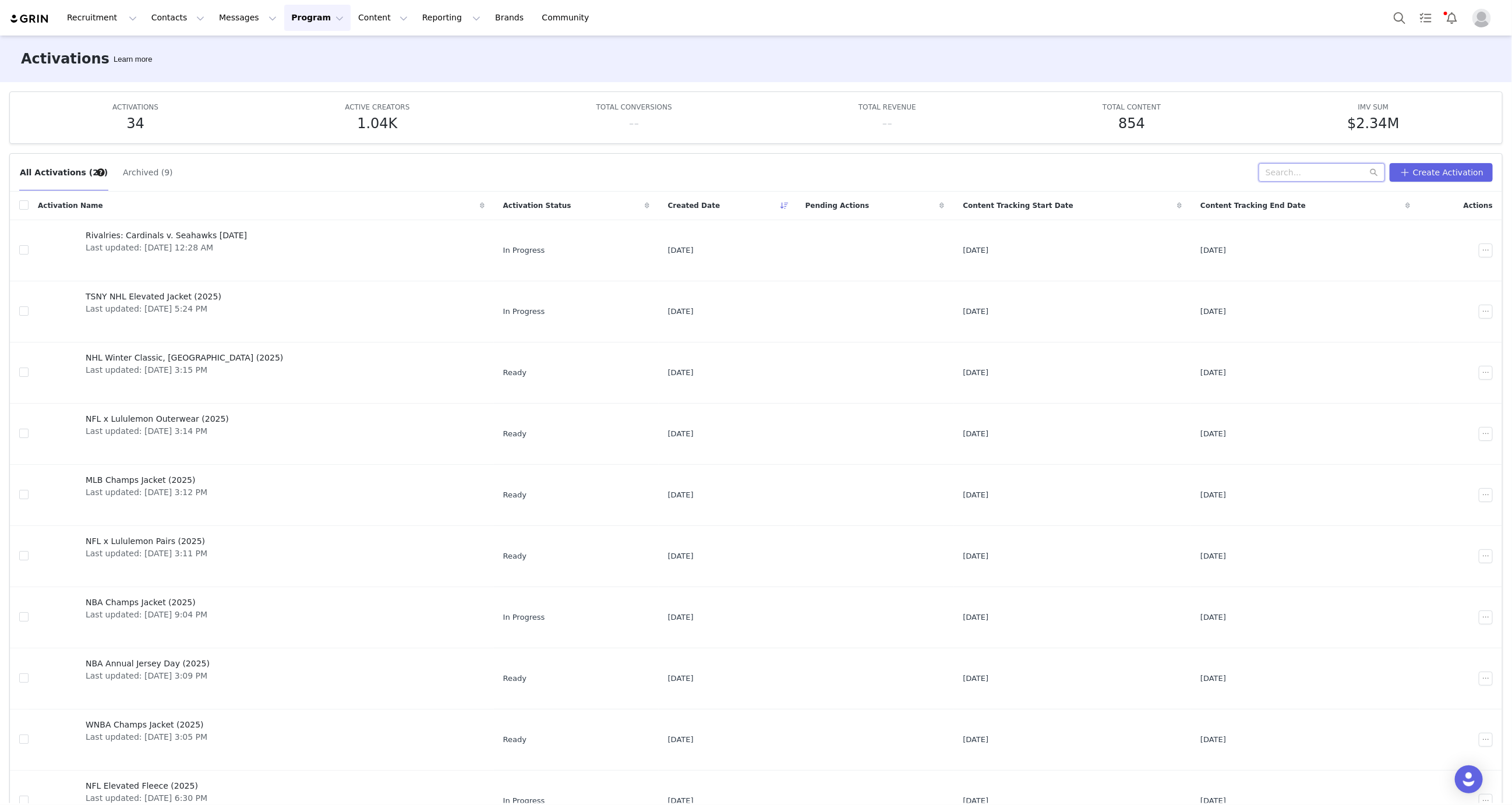
click at [1281, 177] on input "text" at bounding box center [1321, 172] width 126 height 19
type input "real vintage"
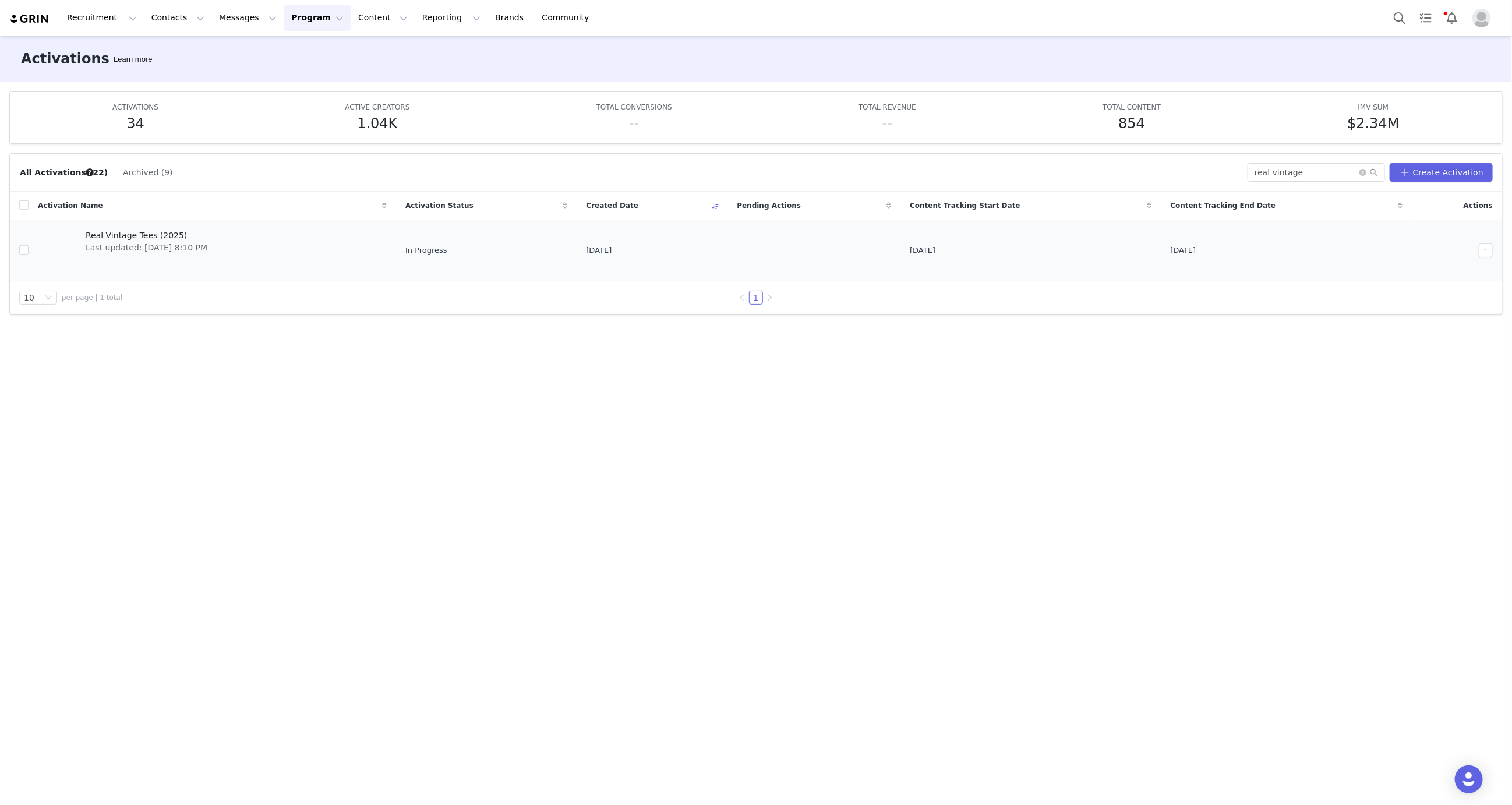
click at [135, 241] on span "Last updated: Sep 30, 2025 8:10 PM" at bounding box center [146, 247] width 122 height 12
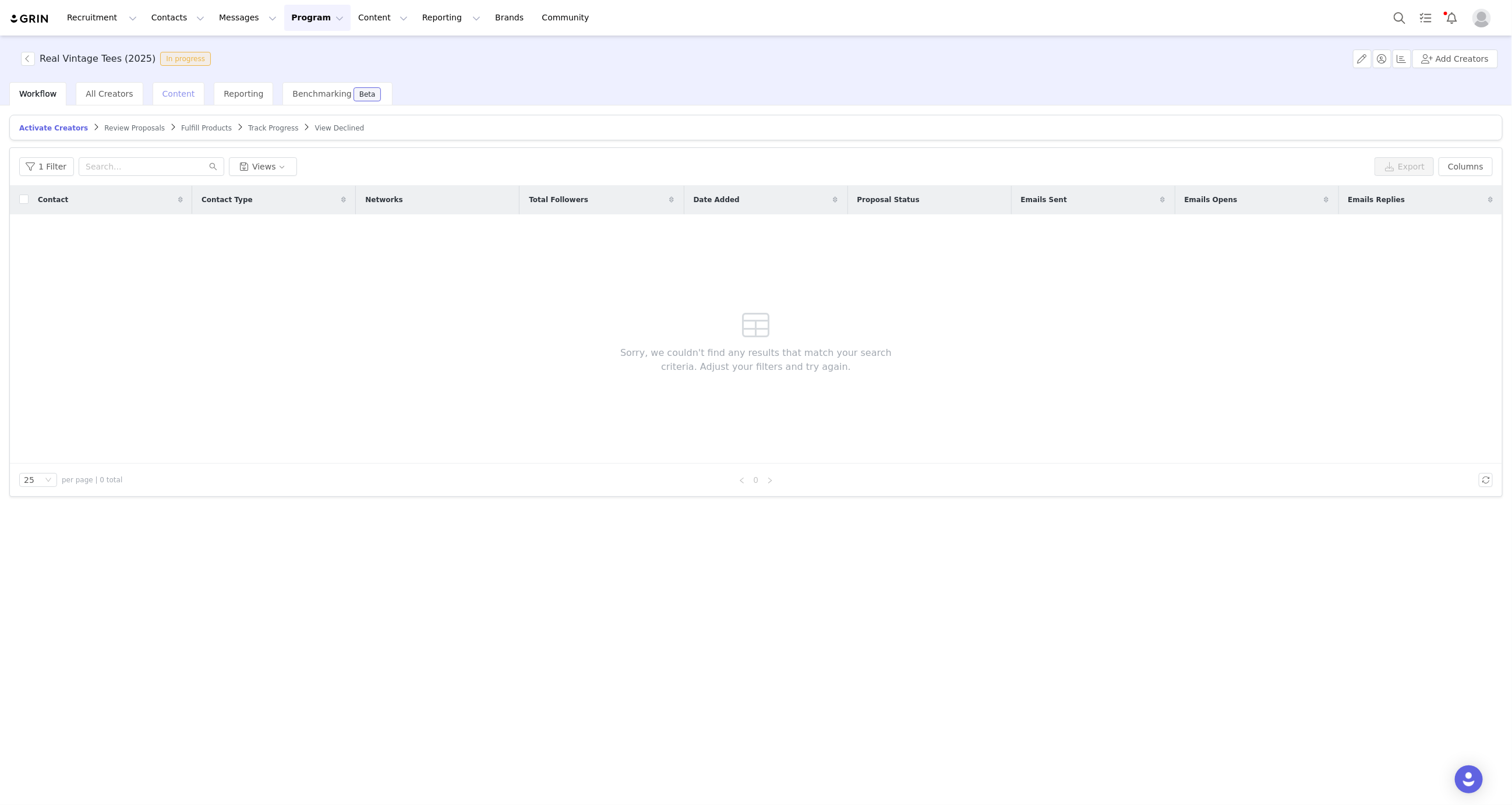
click at [183, 87] on div "Content" at bounding box center [179, 94] width 53 height 24
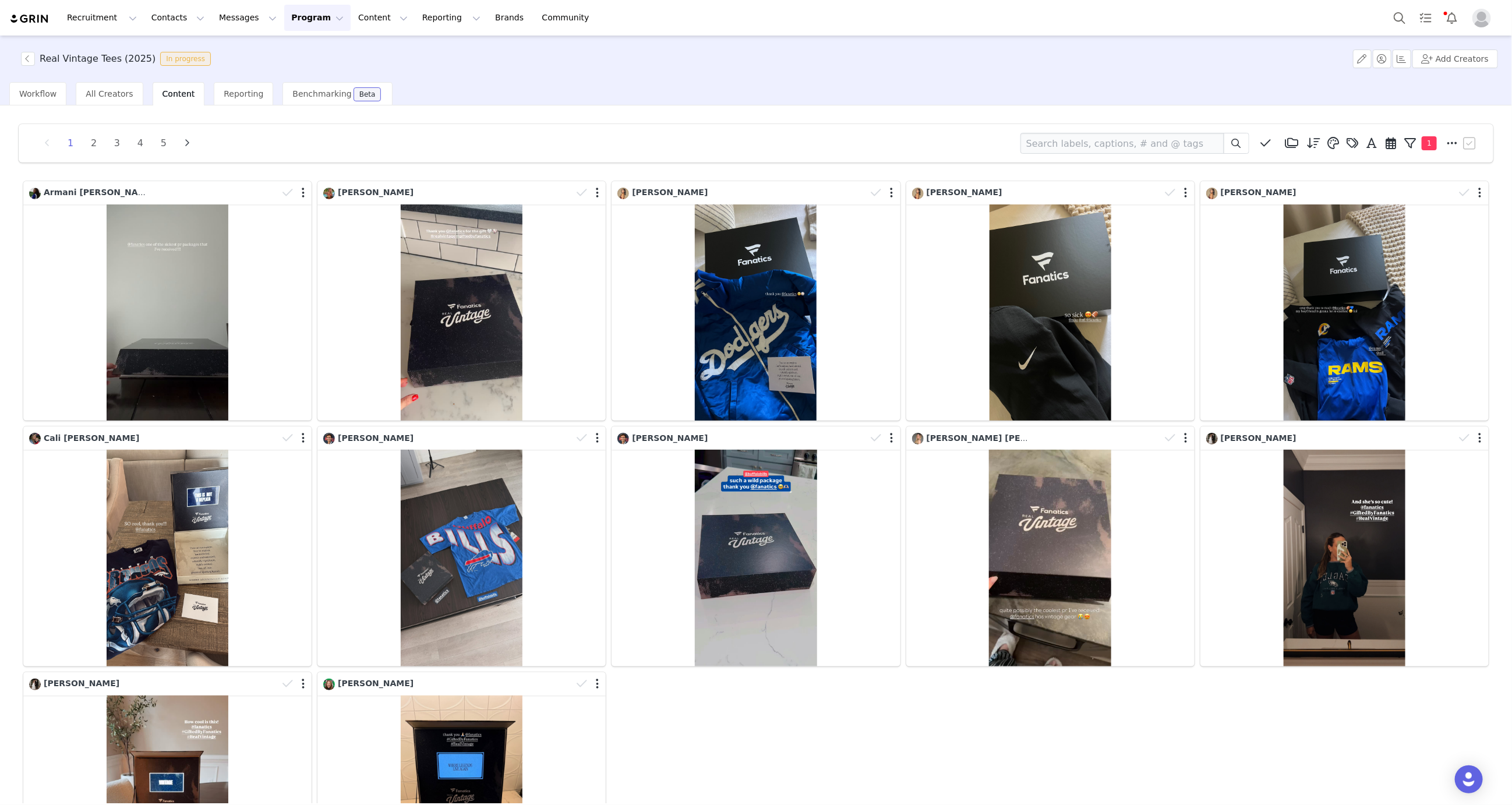
click at [311, 16] on button "Program Program" at bounding box center [317, 17] width 66 height 26
click at [297, 53] on p "Activations" at bounding box center [299, 51] width 44 height 12
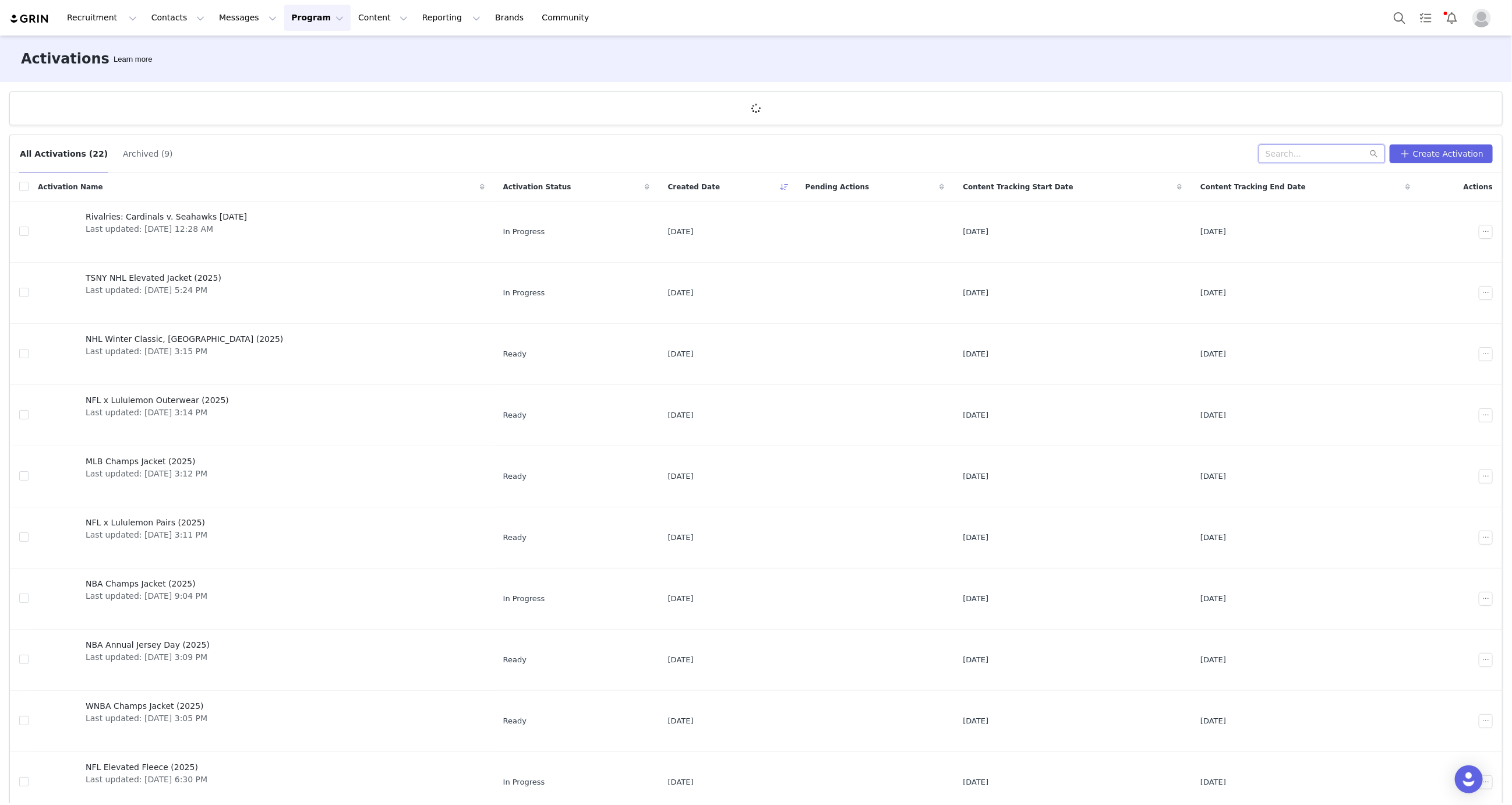
click at [1295, 155] on input "text" at bounding box center [1321, 153] width 126 height 19
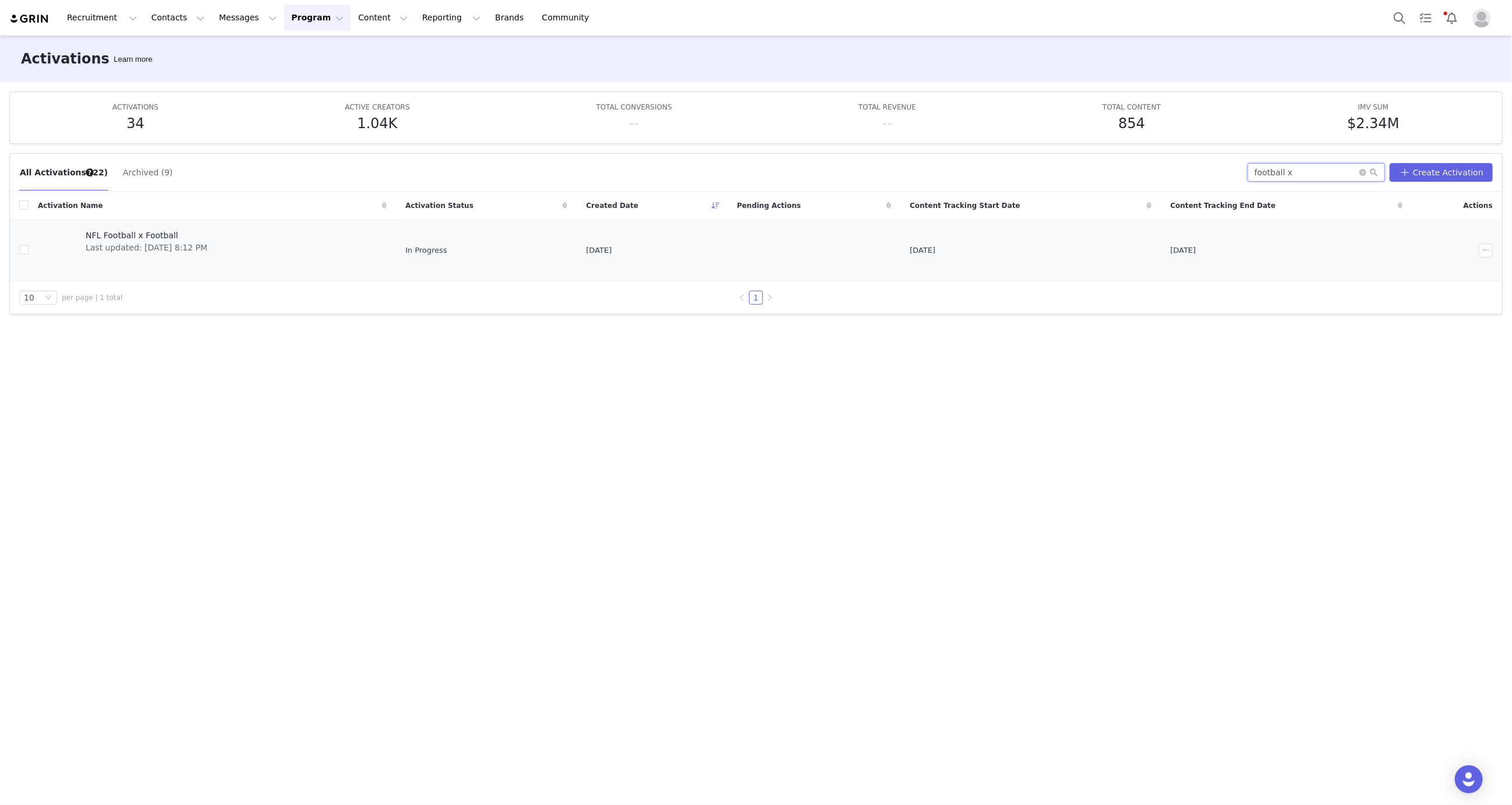
type input "football x"
click at [208, 231] on span "NFL Football x Football" at bounding box center [146, 235] width 122 height 12
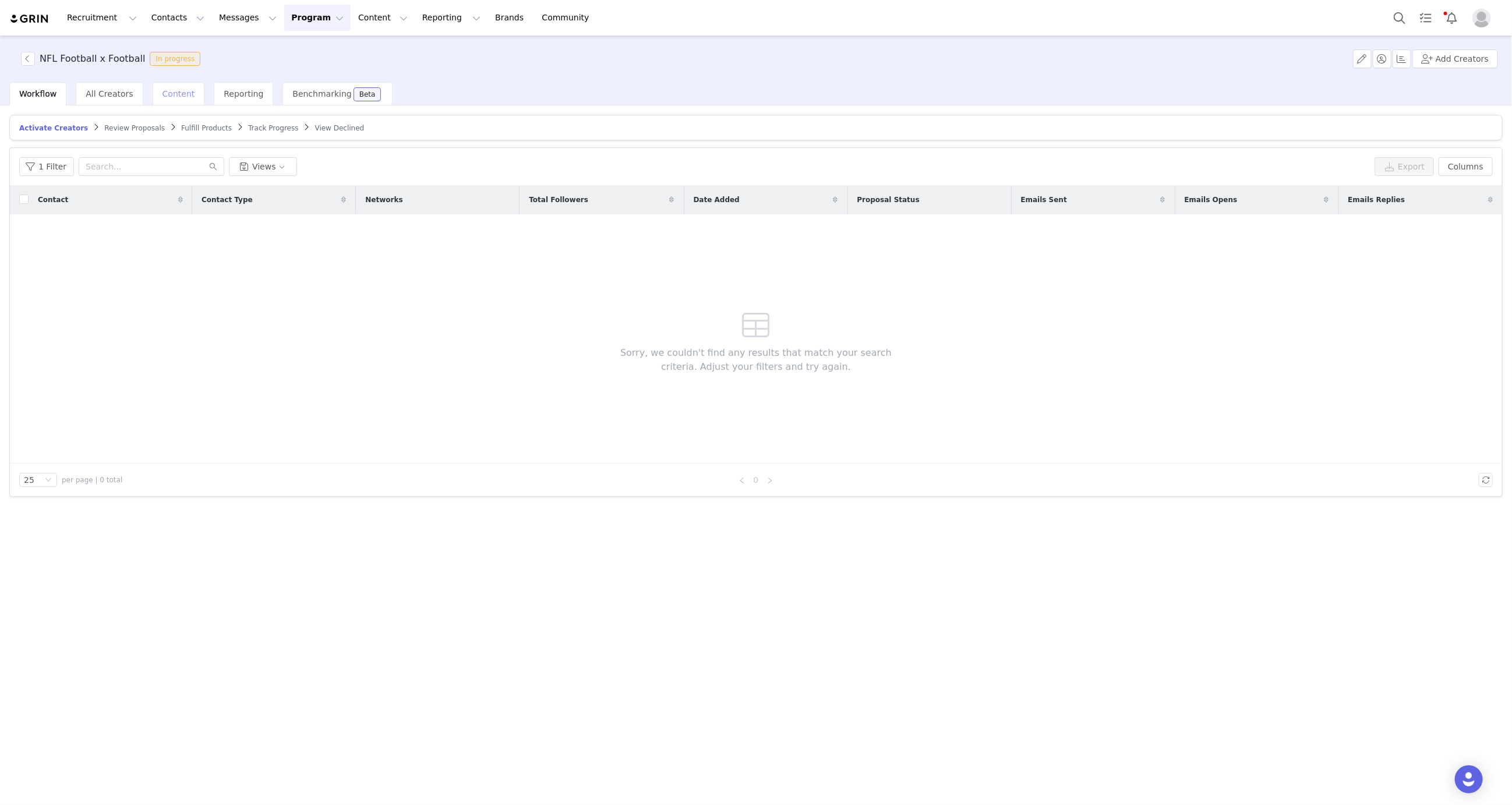
click at [165, 92] on span "Content" at bounding box center [179, 93] width 33 height 9
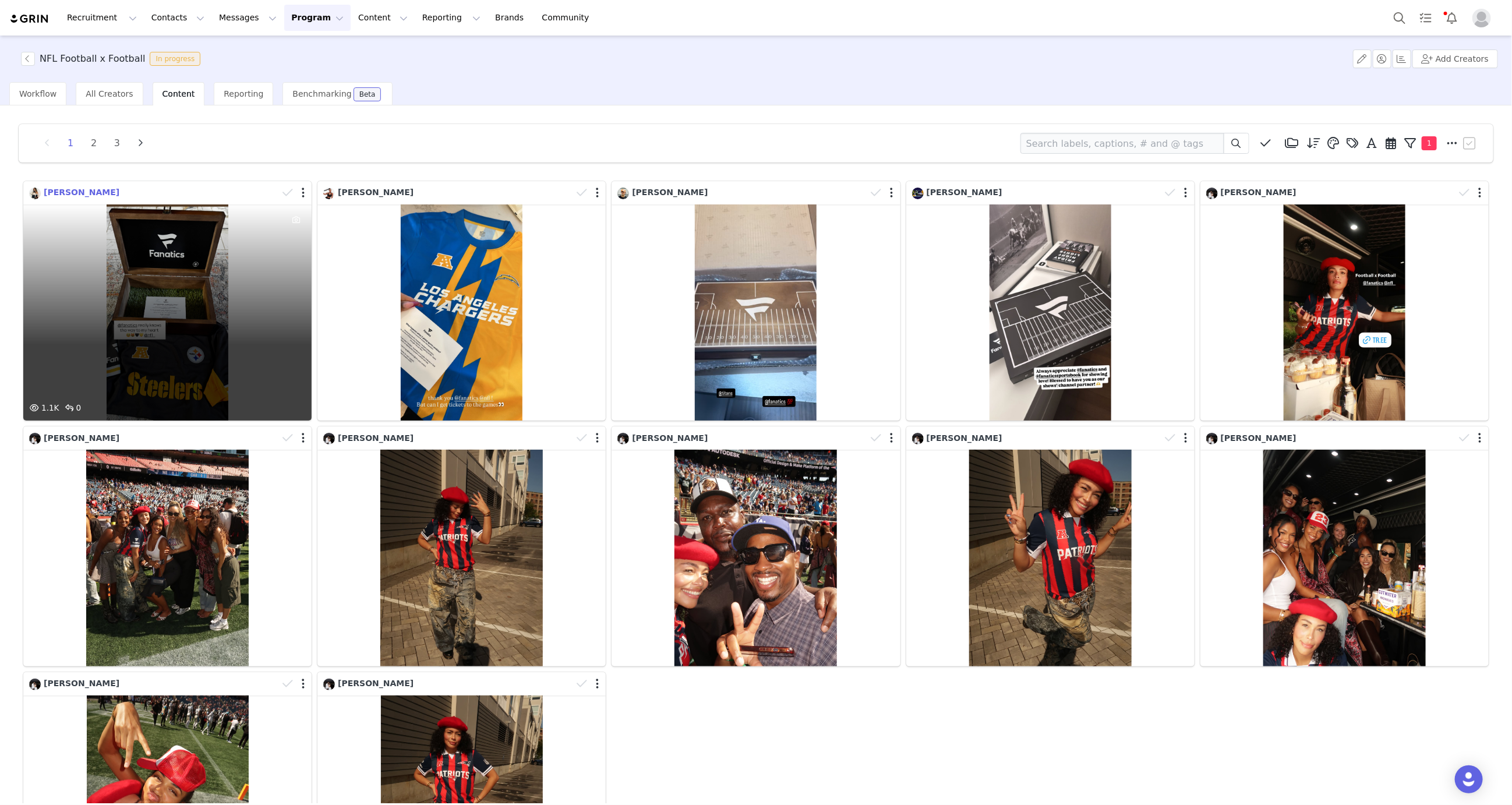
click at [90, 191] on span "SYDNEY BORDONARO" at bounding box center [81, 192] width 75 height 9
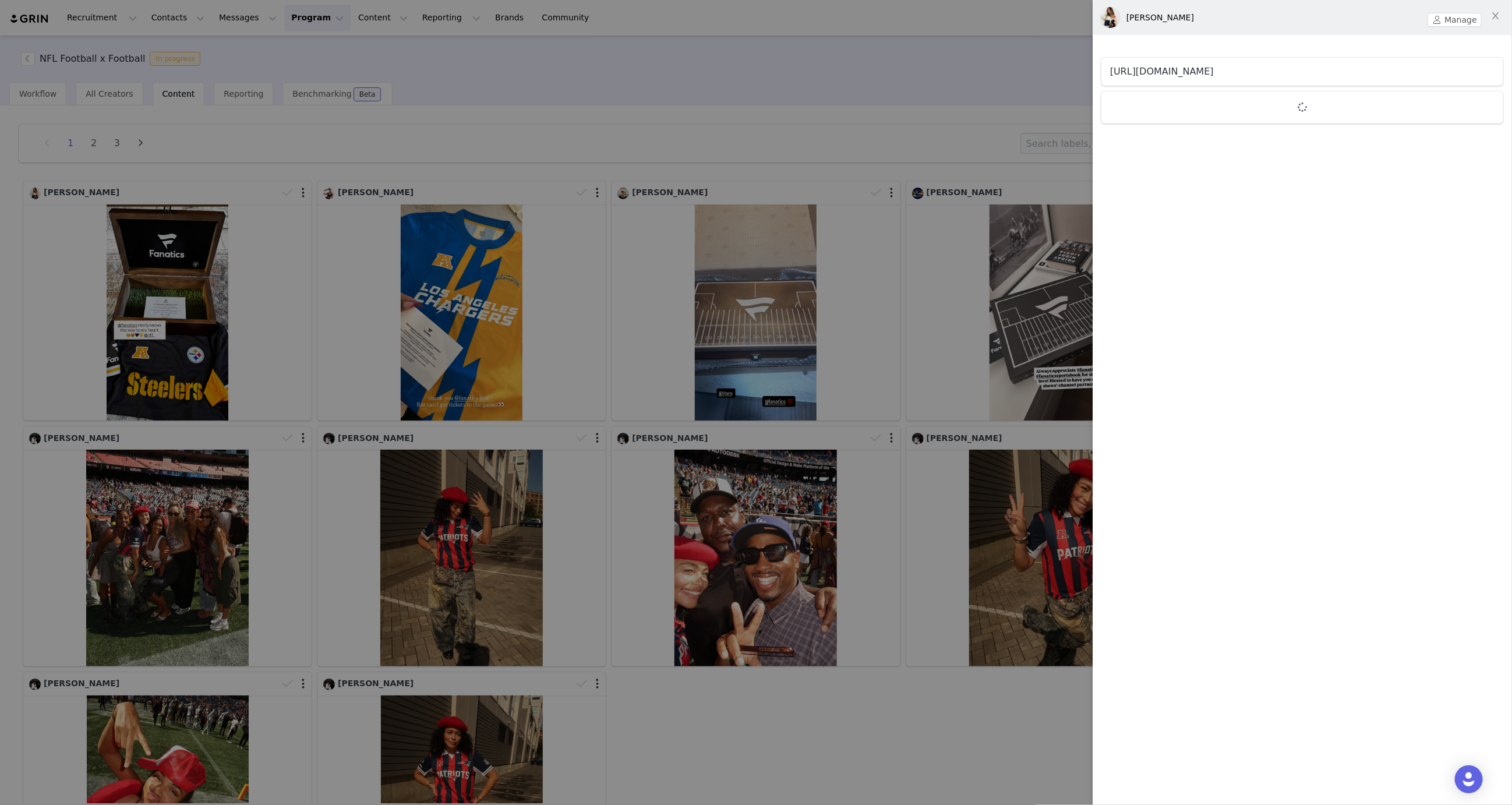
click at [1214, 67] on link "https://www.instagram.com/sbordonaro21" at bounding box center [1162, 72] width 103 height 11
click at [640, 83] on div at bounding box center [756, 402] width 1512 height 805
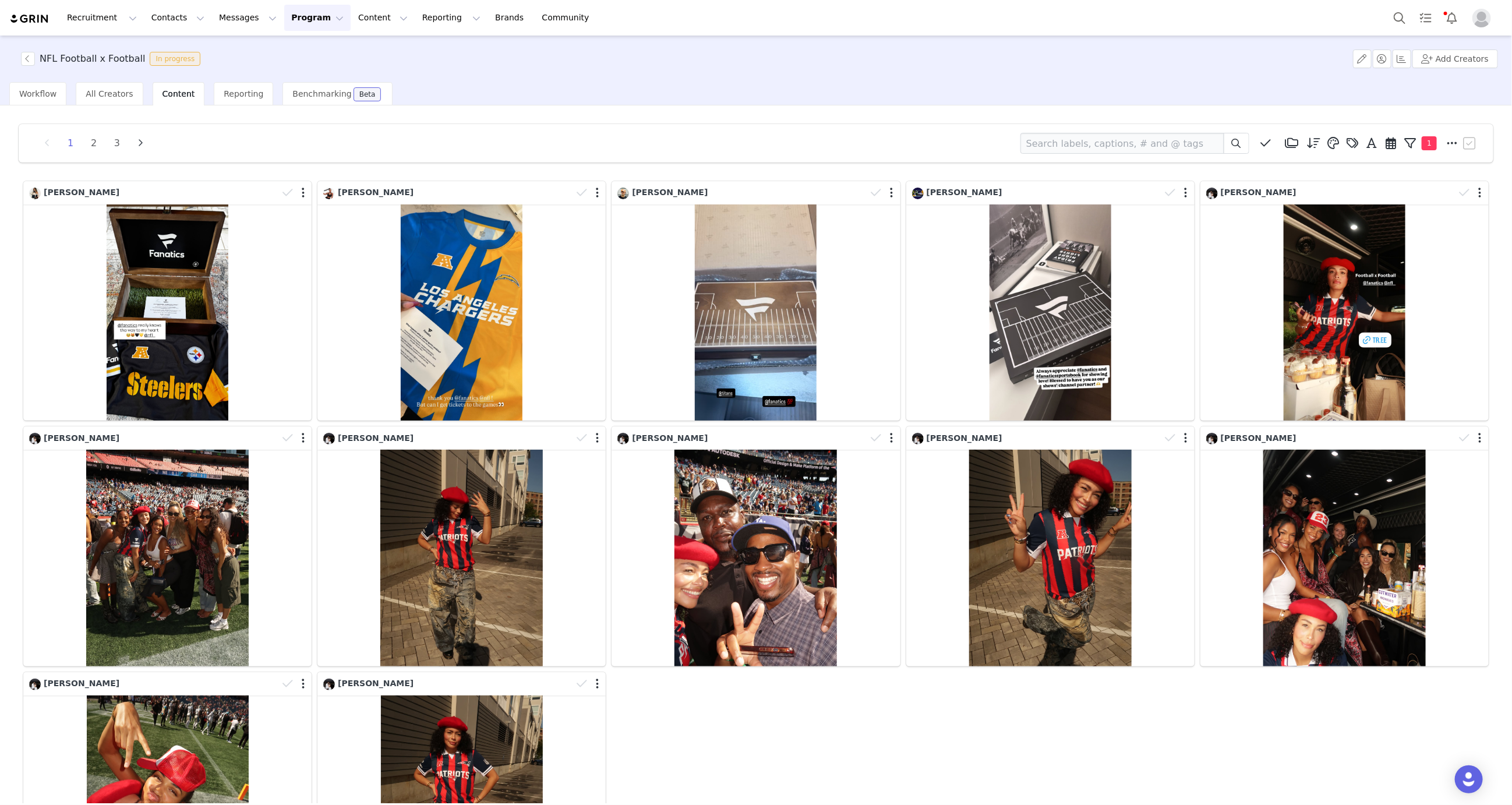
scroll to position [1, 0]
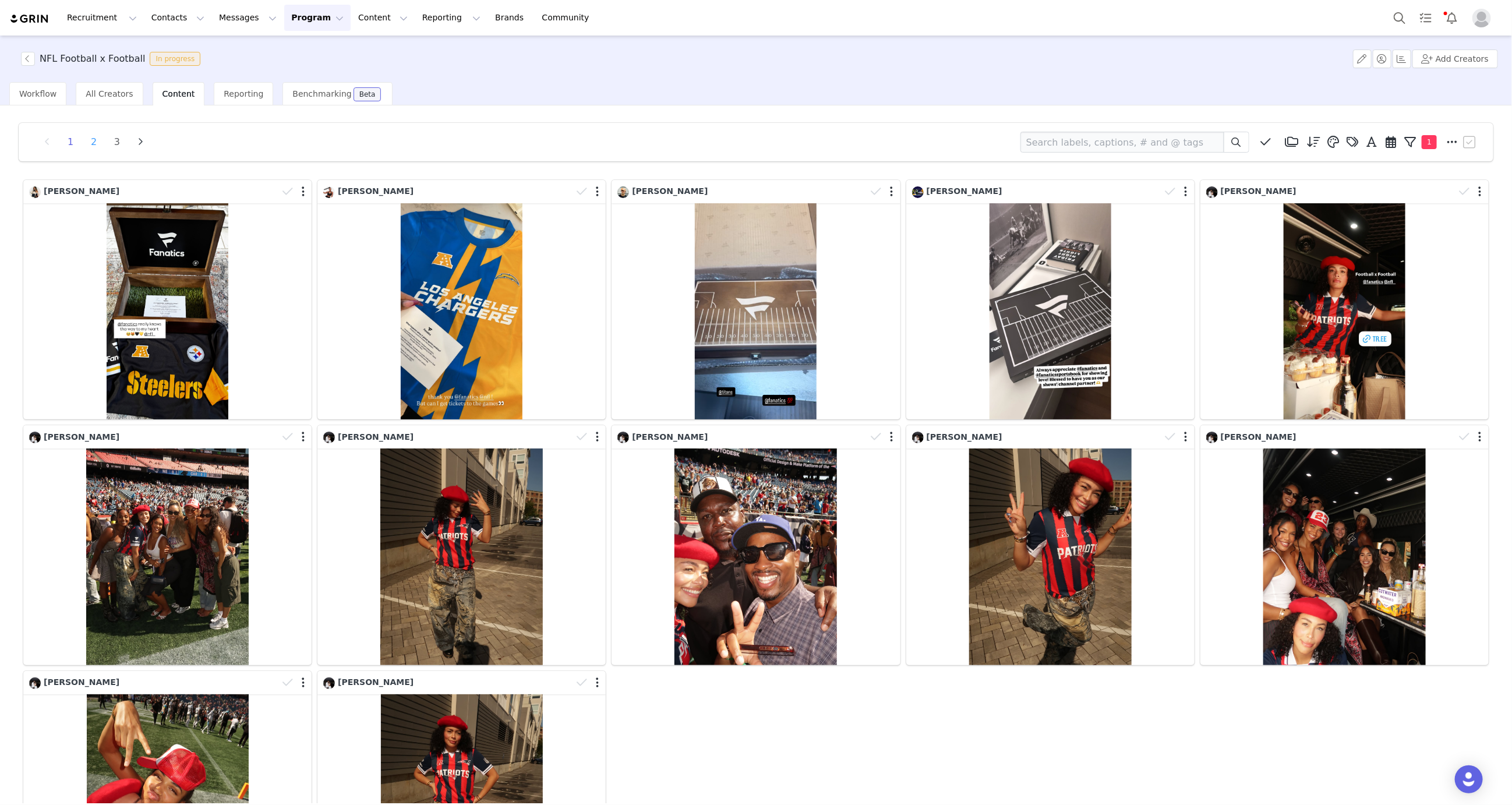
click at [95, 139] on li "2" at bounding box center [93, 142] width 17 height 16
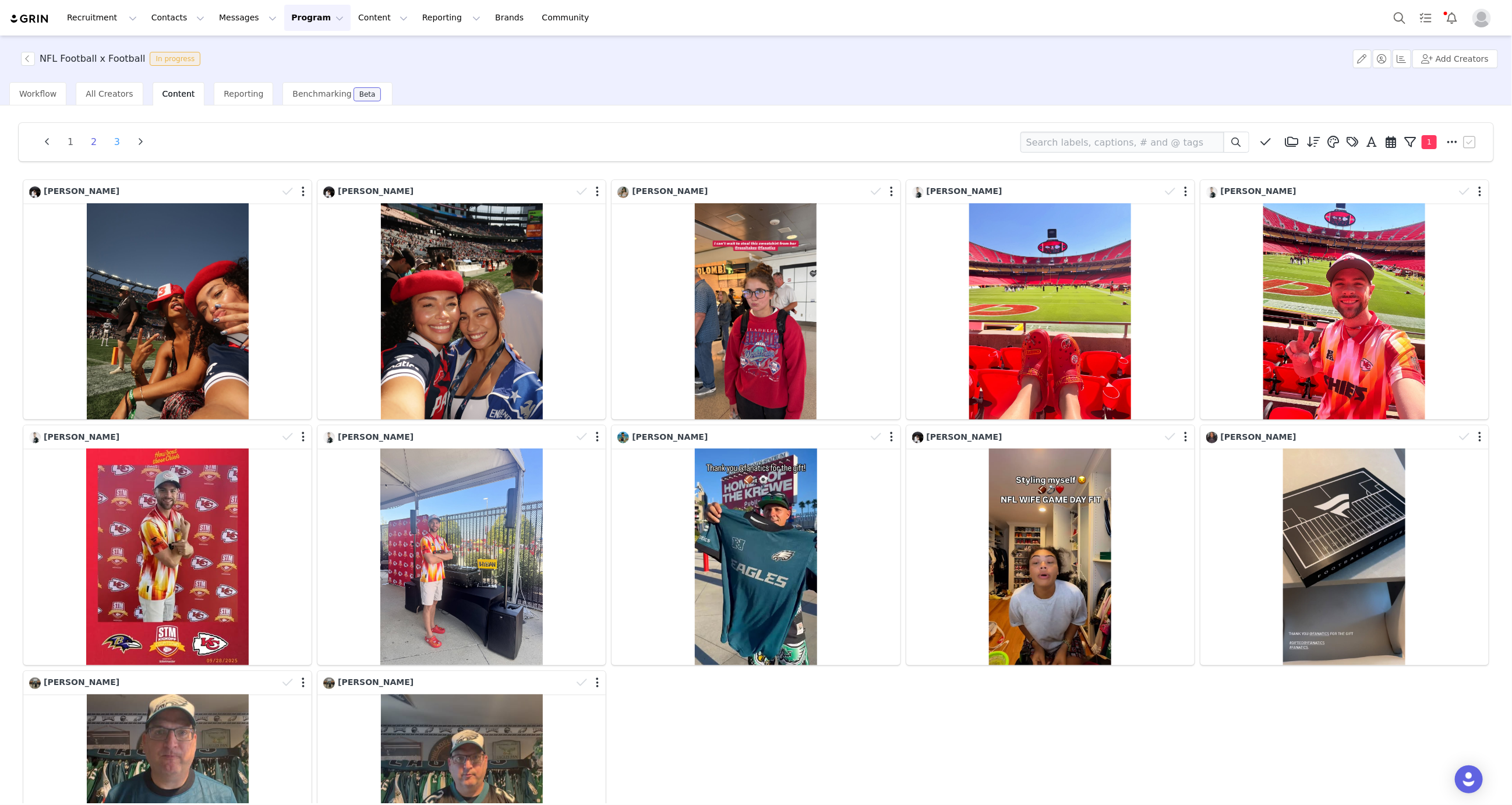
click at [120, 145] on li "3" at bounding box center [116, 142] width 17 height 16
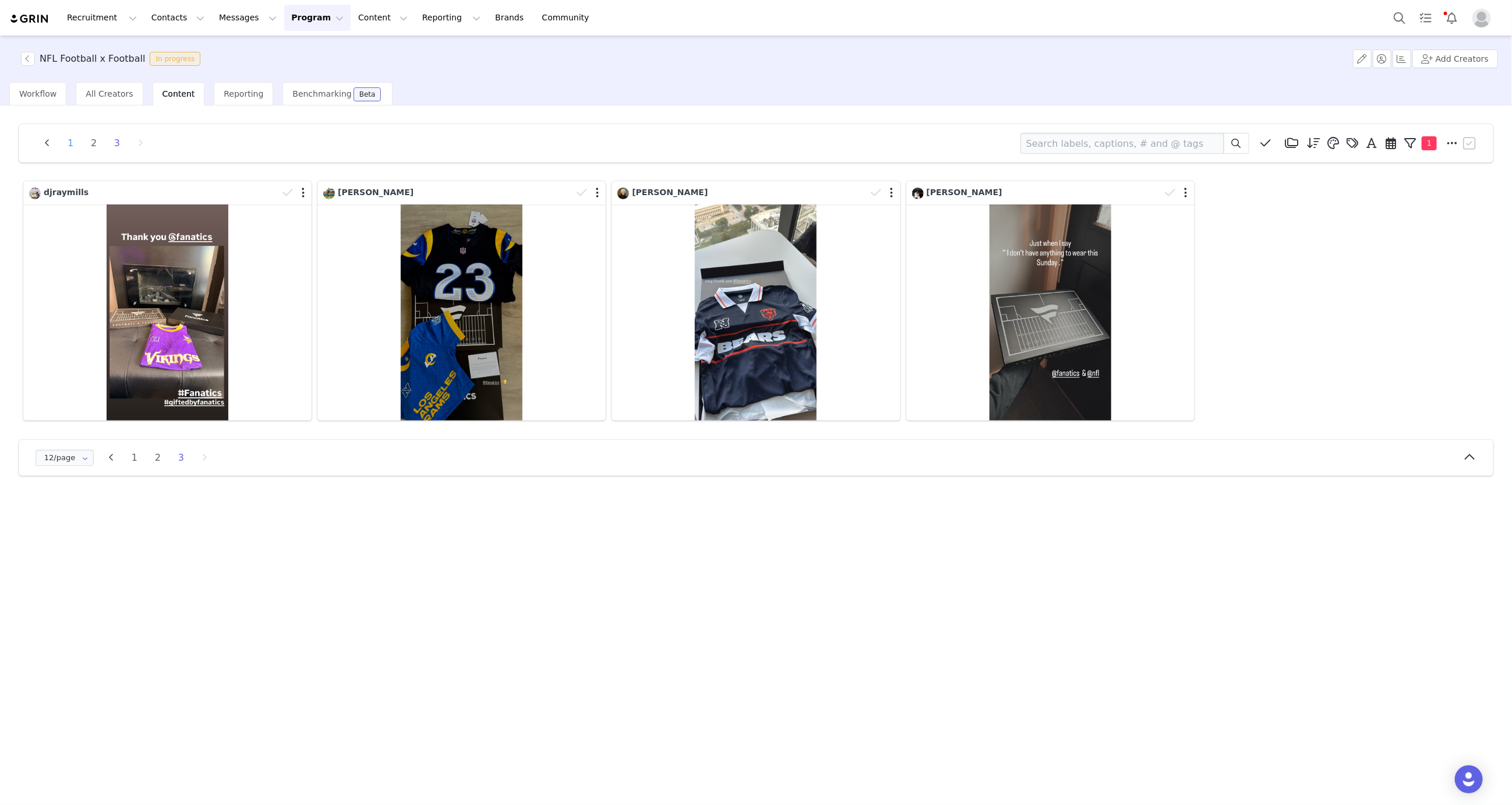
click at [65, 141] on li "1" at bounding box center [70, 143] width 17 height 16
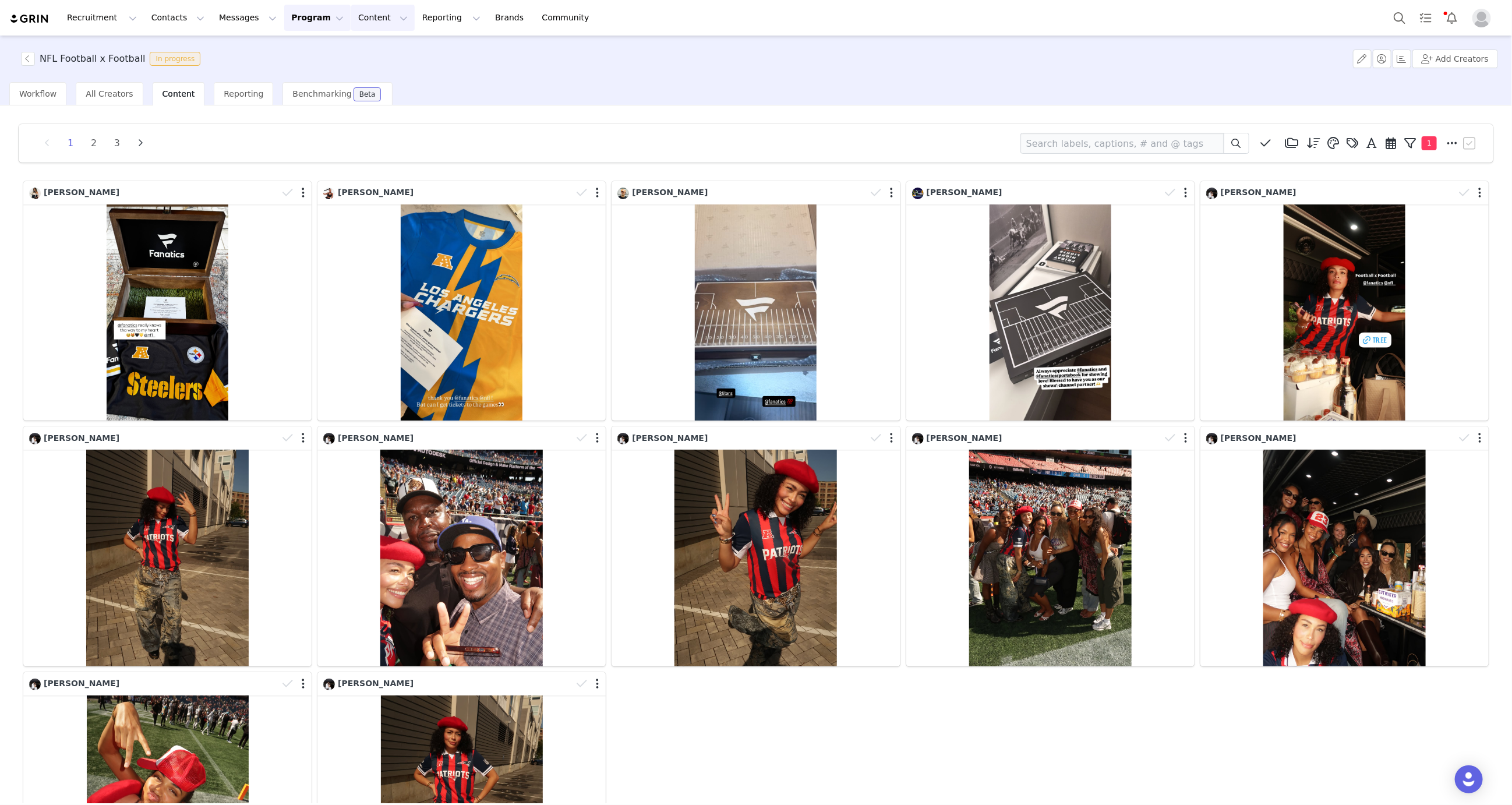
click at [351, 20] on button "Content Content" at bounding box center [383, 17] width 64 height 26
click at [364, 48] on p "Creator Content" at bounding box center [372, 51] width 65 height 12
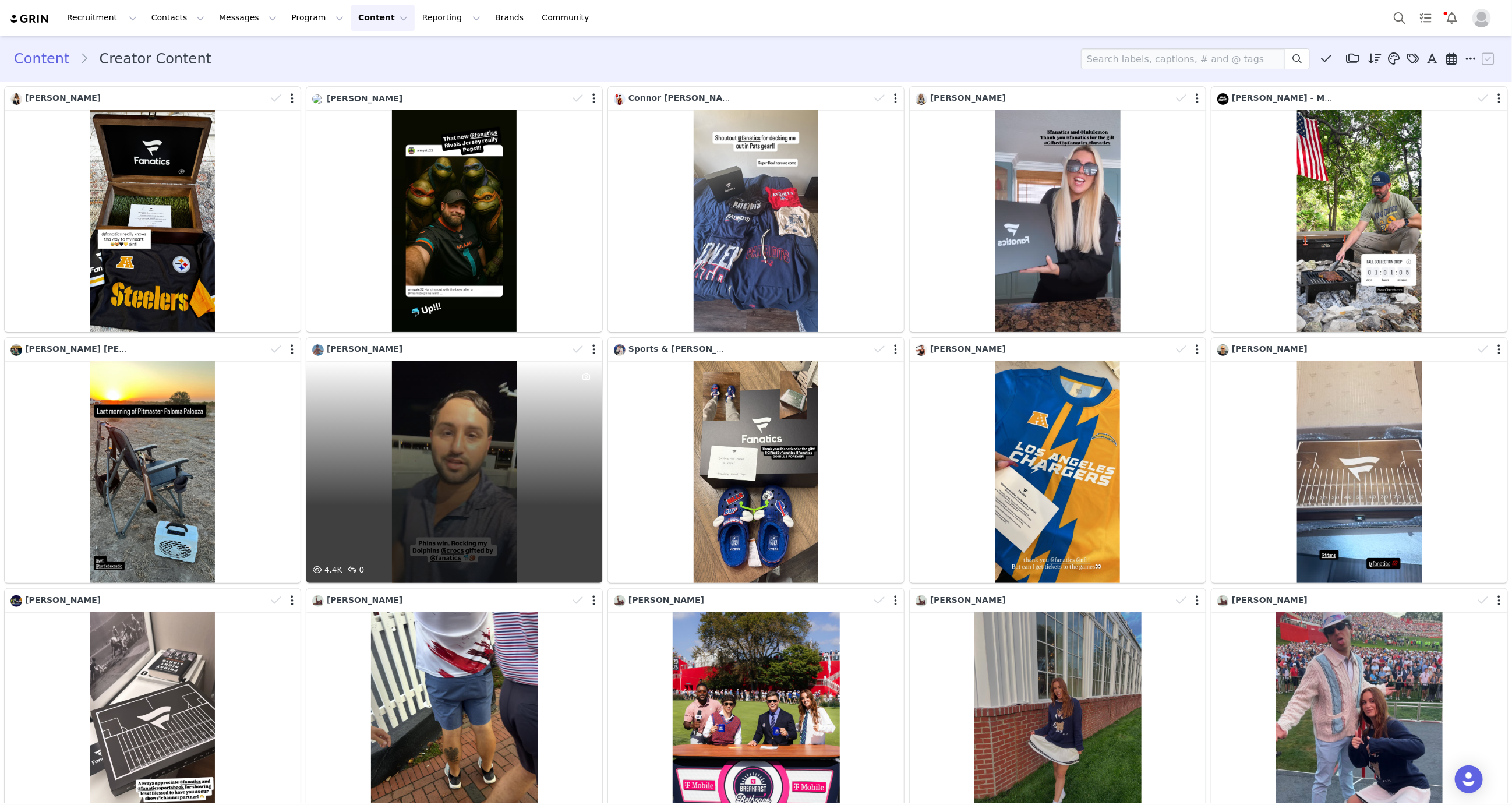
click at [432, 471] on div "4.4K 0" at bounding box center [455, 472] width 296 height 222
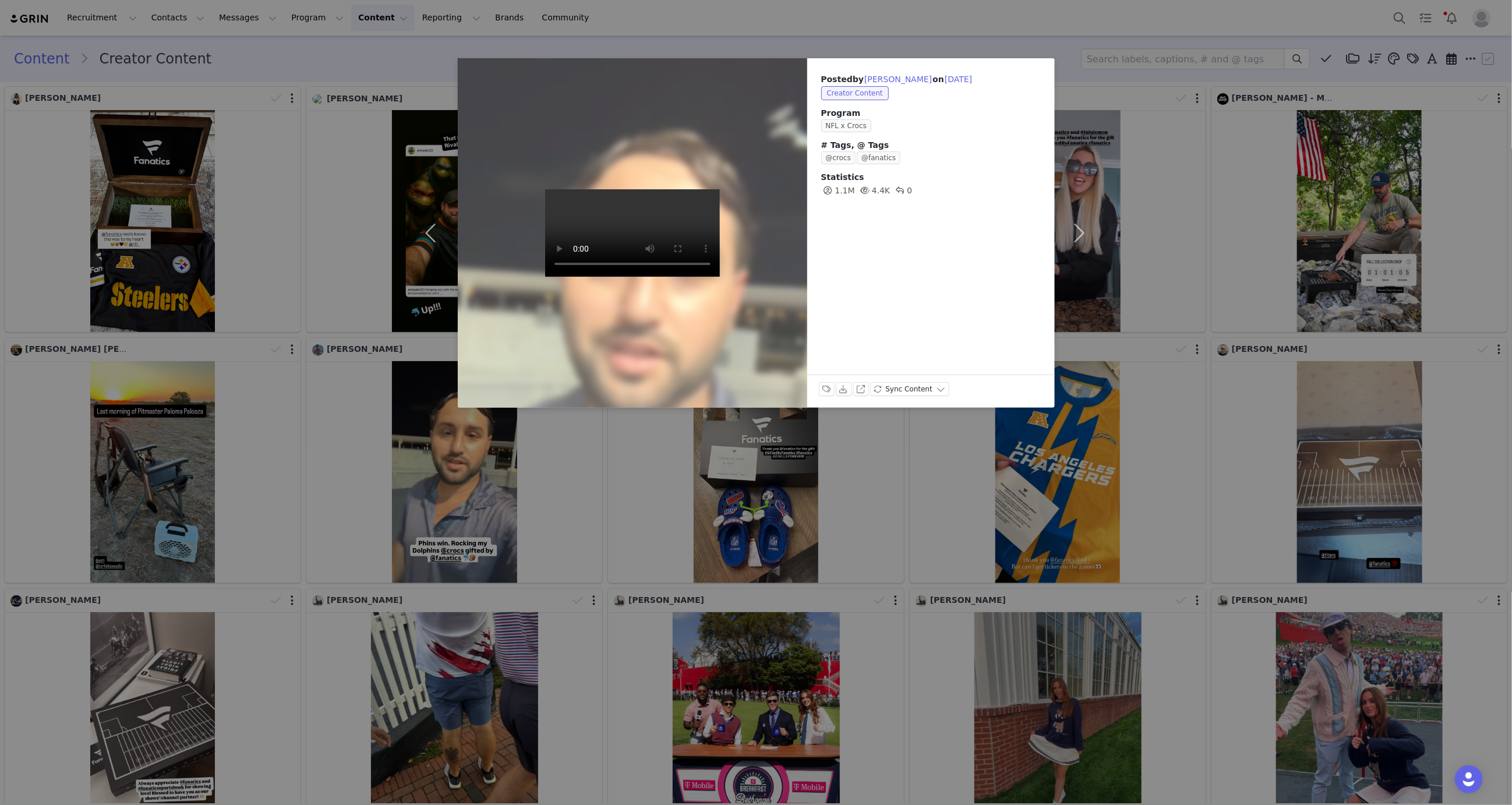
click at [639, 239] on video at bounding box center [633, 233] width 175 height 87
click at [653, 487] on div "Posted by Sander Jennings on Sep 30, 2025 Creator Content Program NFL x Crocs #…" at bounding box center [756, 402] width 1512 height 805
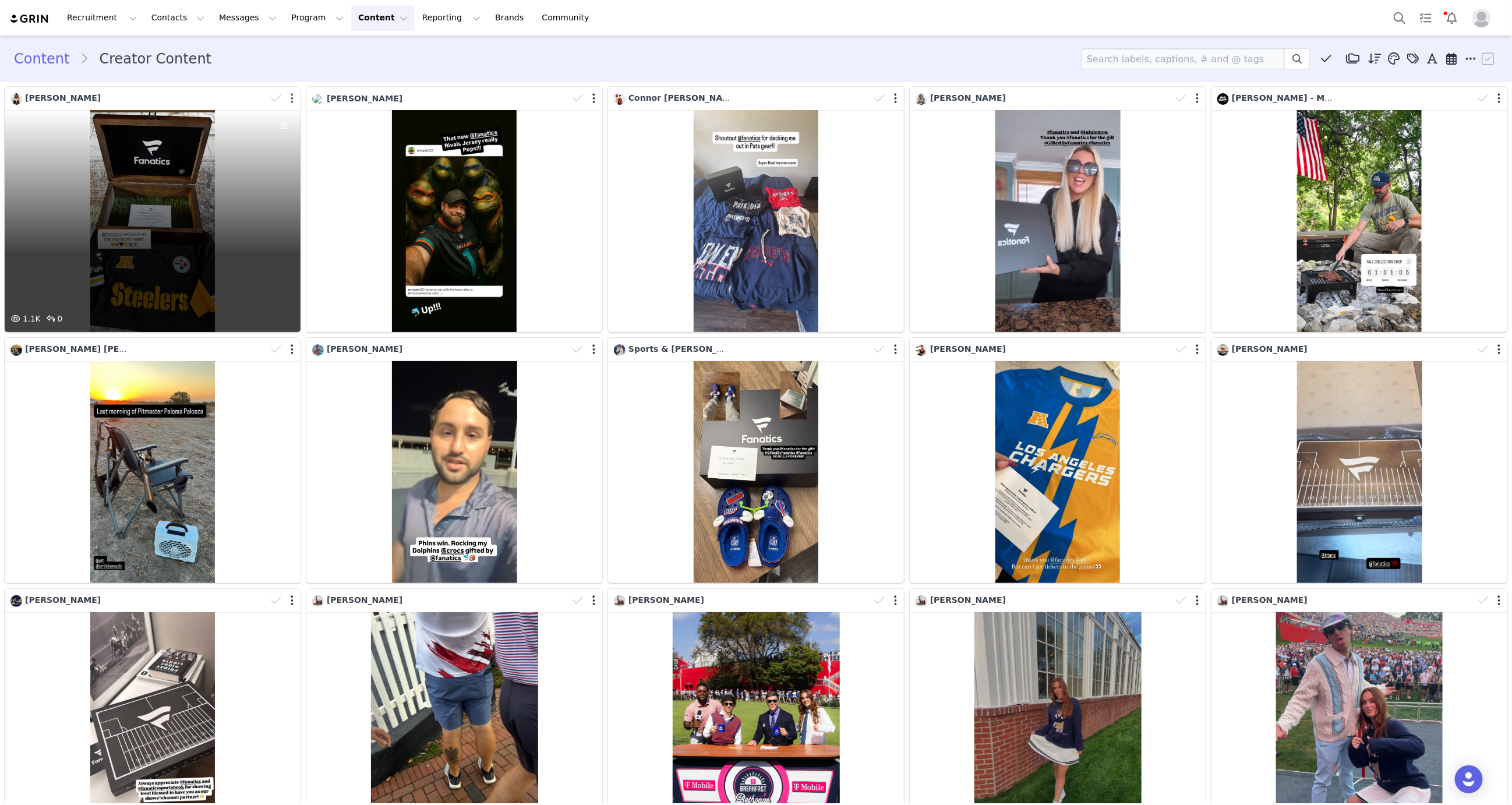
click at [290, 96] on button "button" at bounding box center [291, 98] width 3 height 12
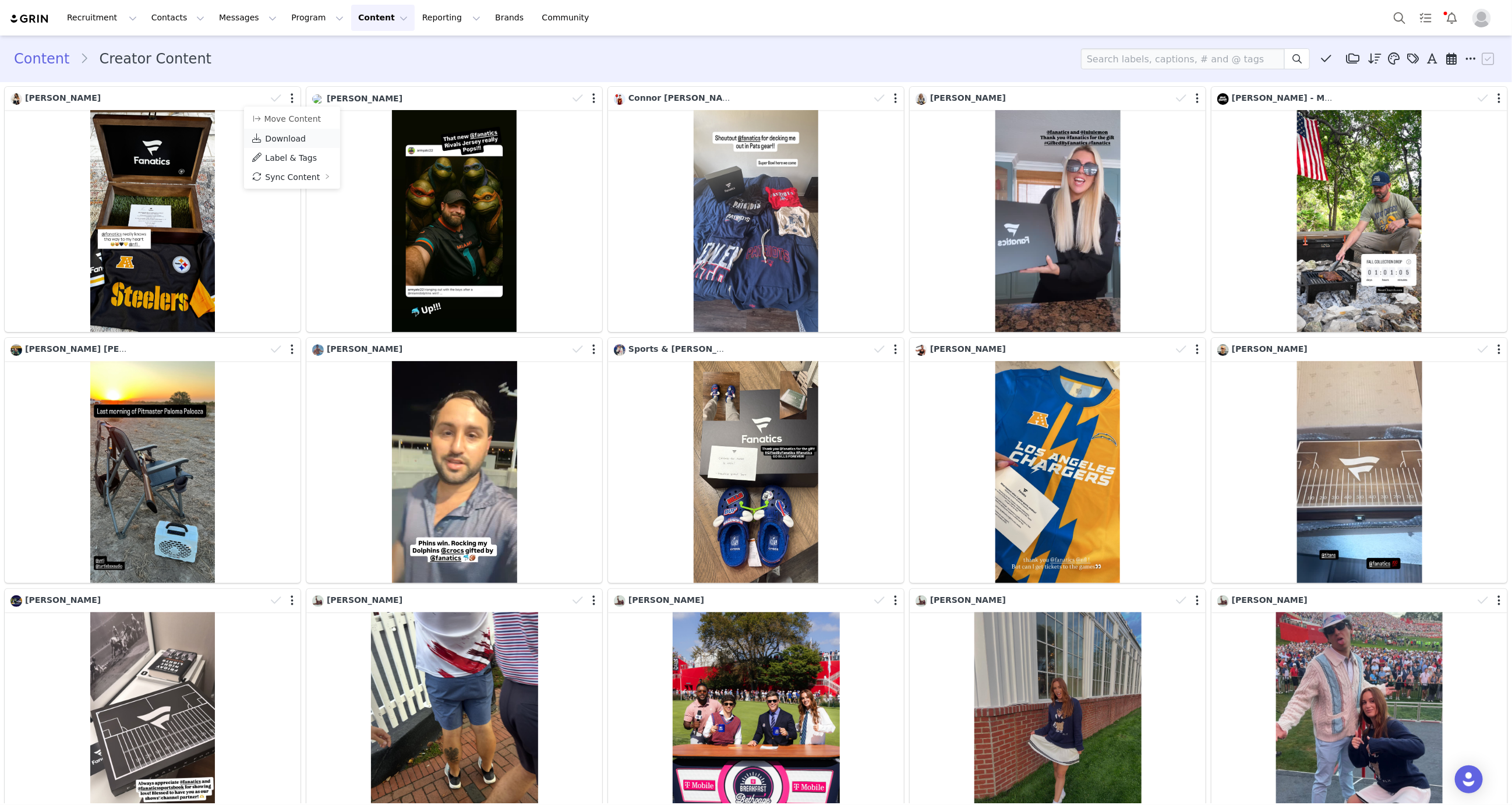
click at [299, 135] on span "Download" at bounding box center [285, 139] width 41 height 9
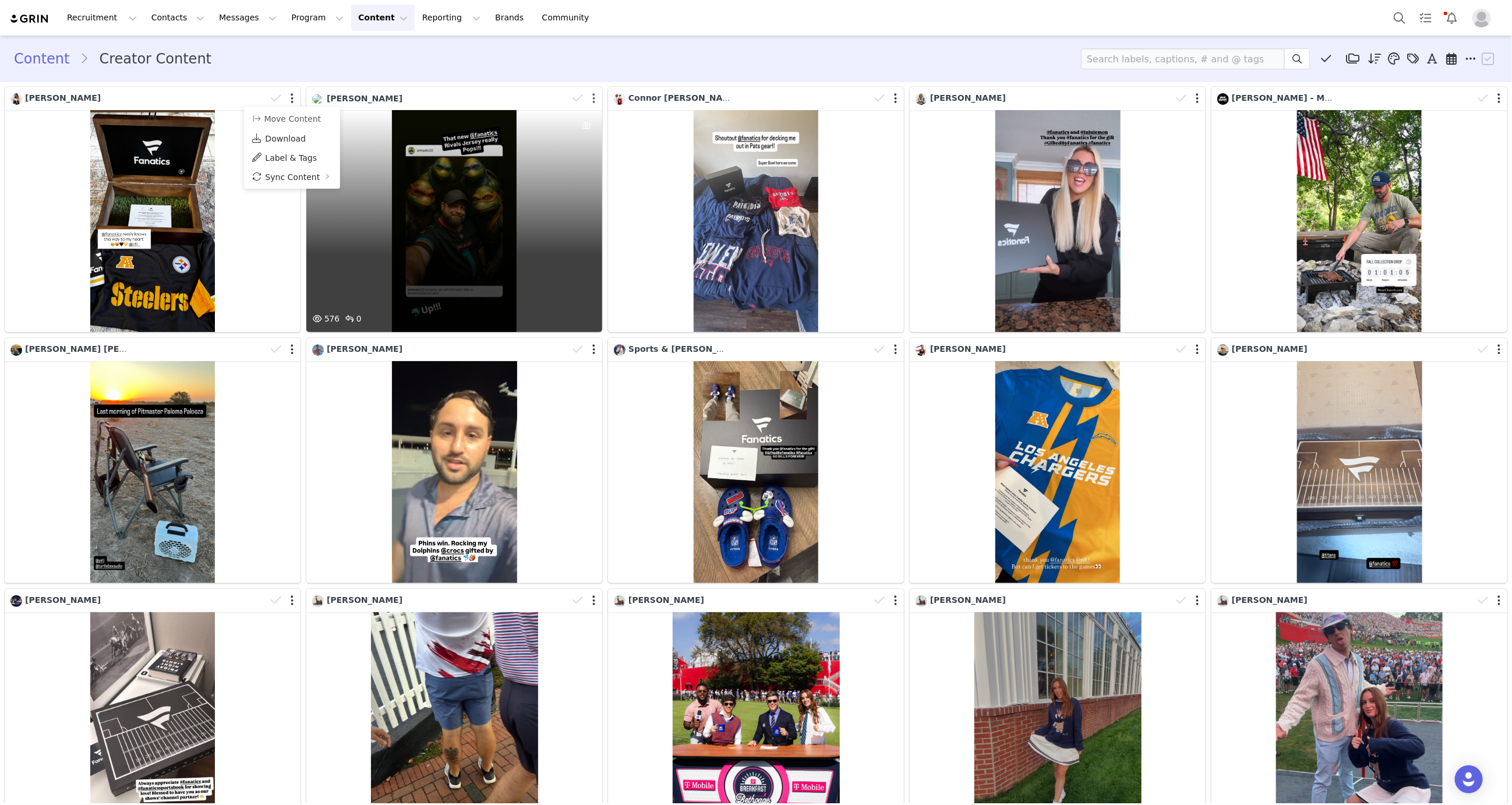
click at [593, 98] on button "button" at bounding box center [594, 98] width 3 height 12
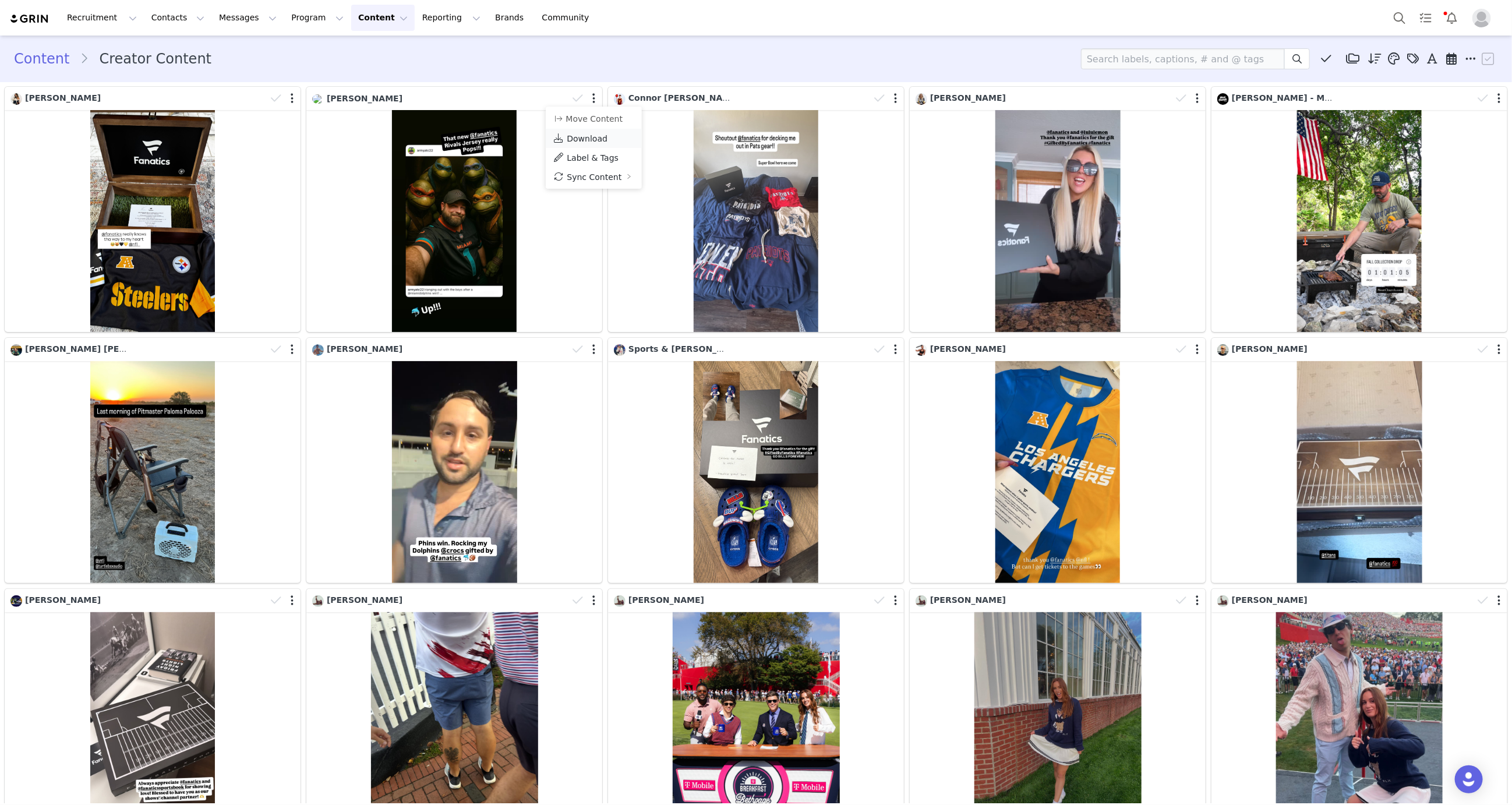
click at [592, 139] on span "Download" at bounding box center [587, 139] width 41 height 9
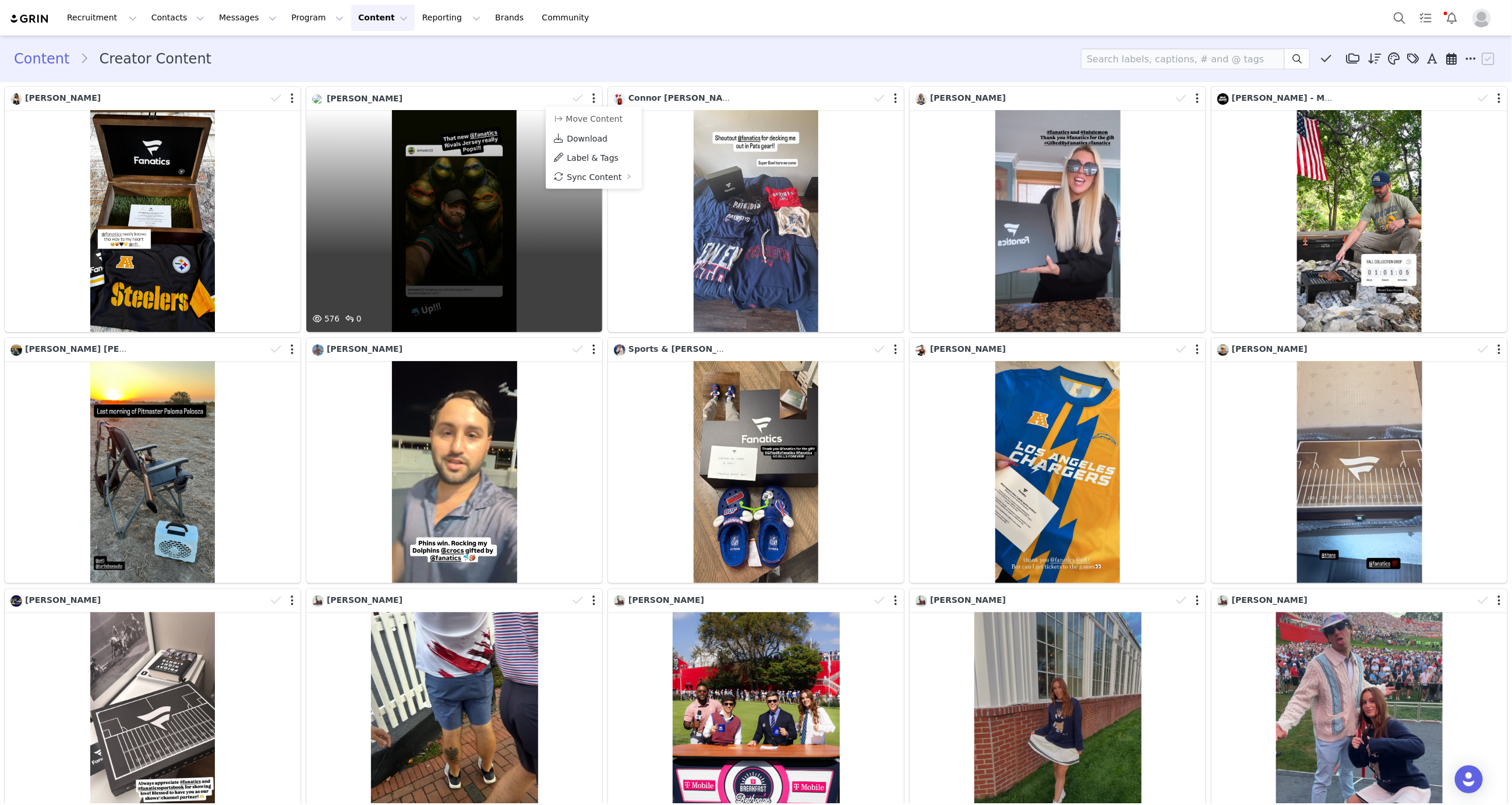
scroll to position [3, 0]
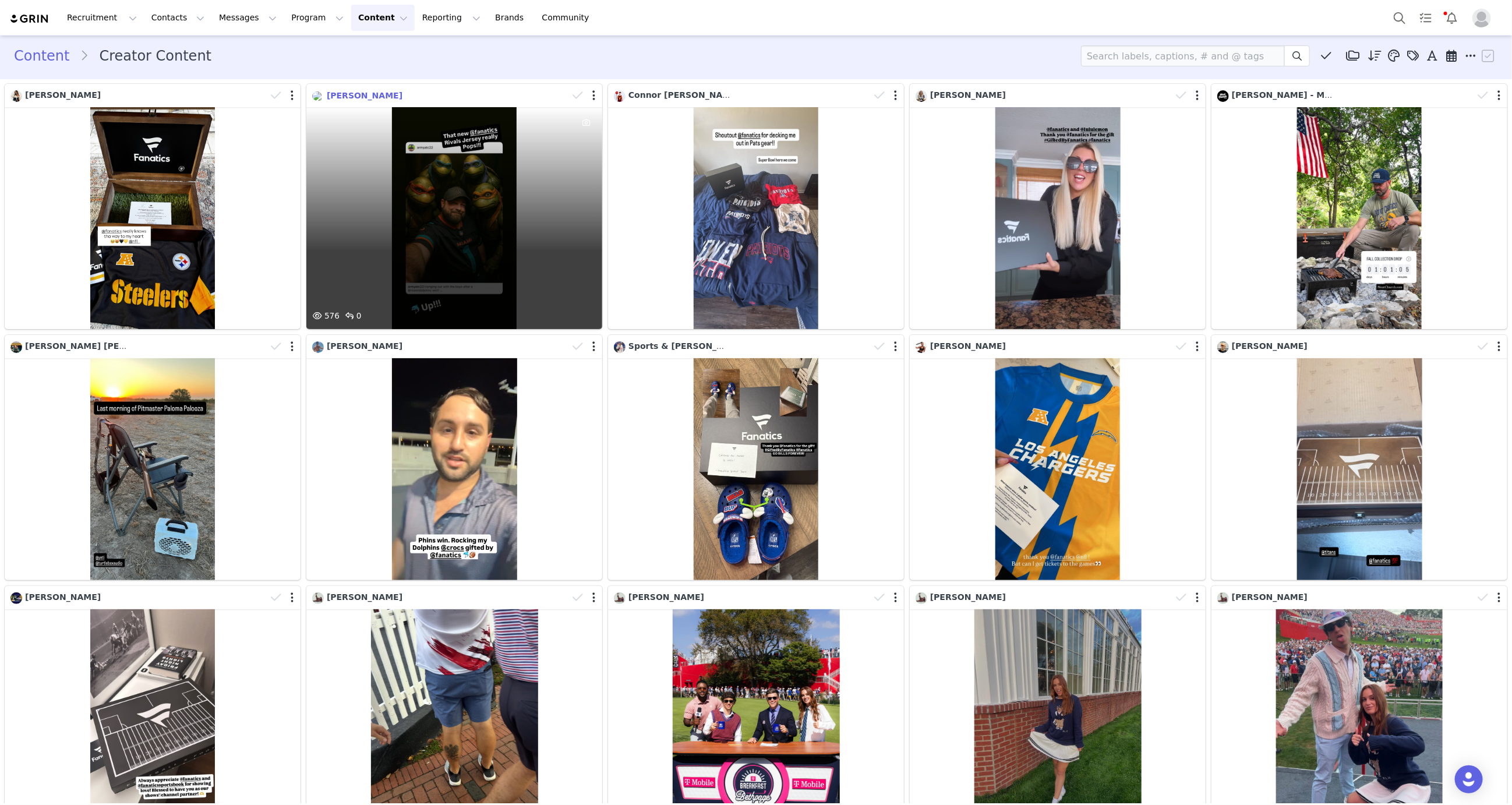
click at [348, 95] on span "Alex Tressler" at bounding box center [364, 95] width 75 height 9
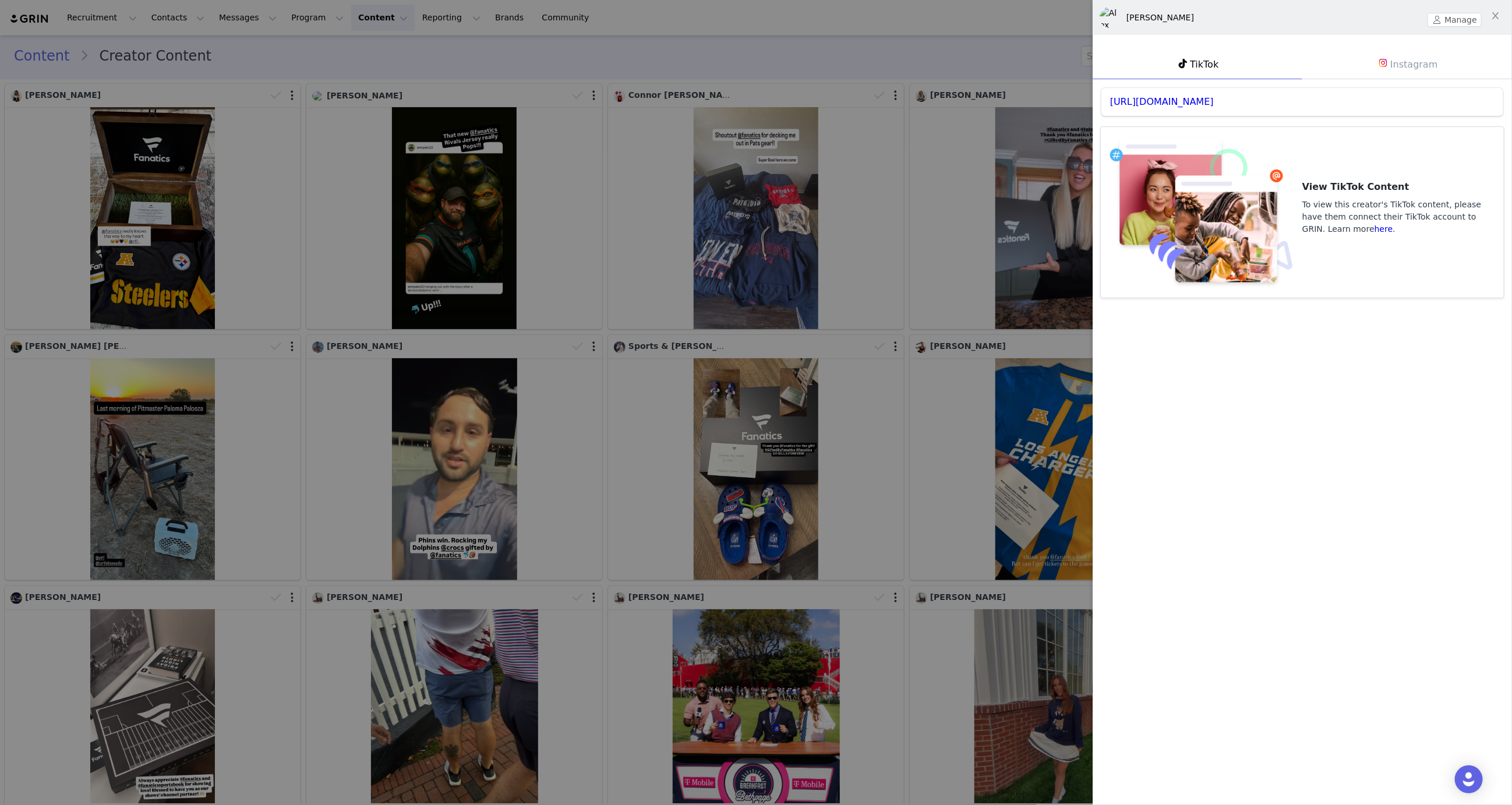
click at [523, 212] on div at bounding box center [756, 402] width 1512 height 805
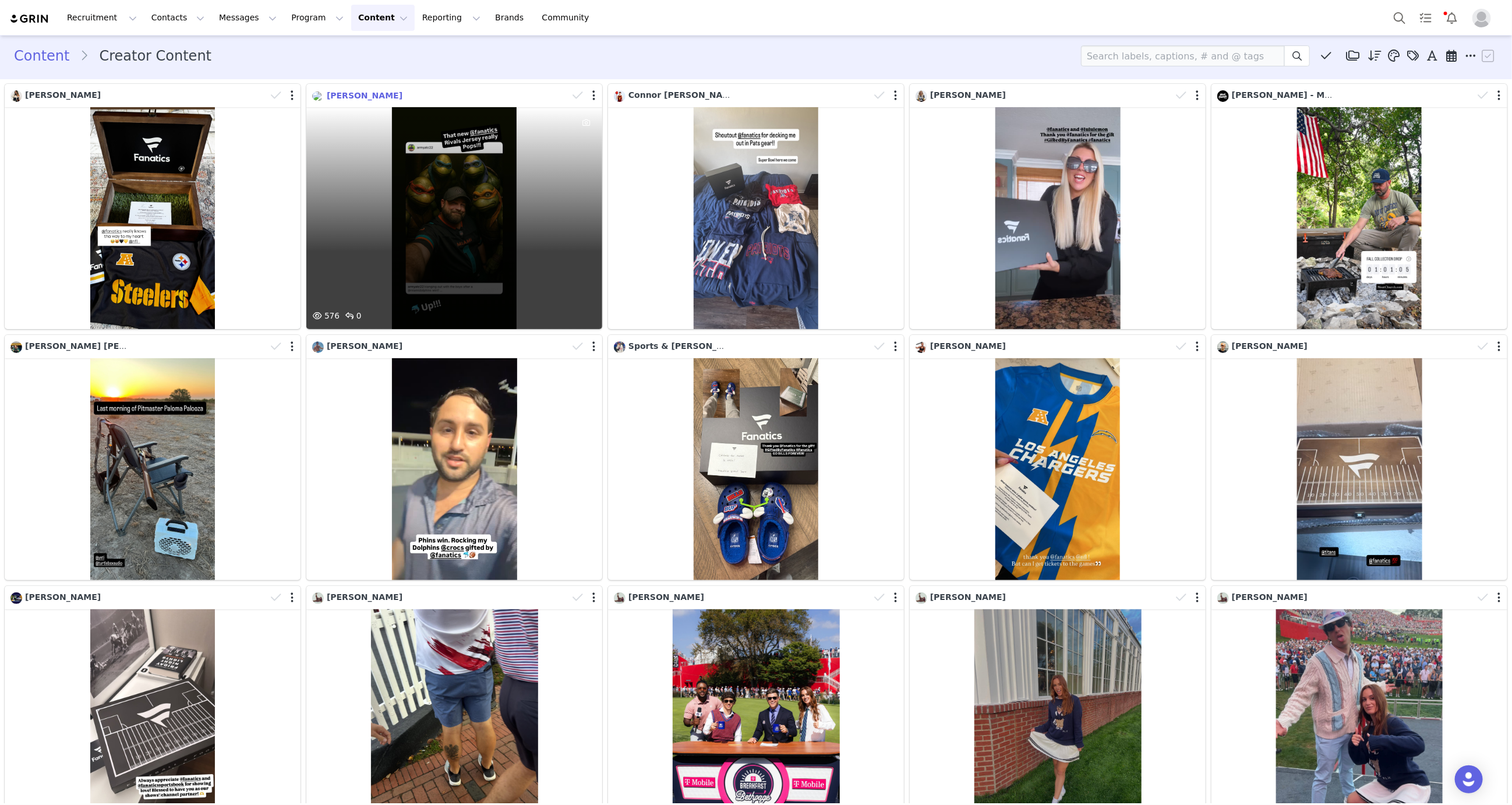
click at [352, 95] on span "Alex Tressler" at bounding box center [364, 95] width 75 height 9
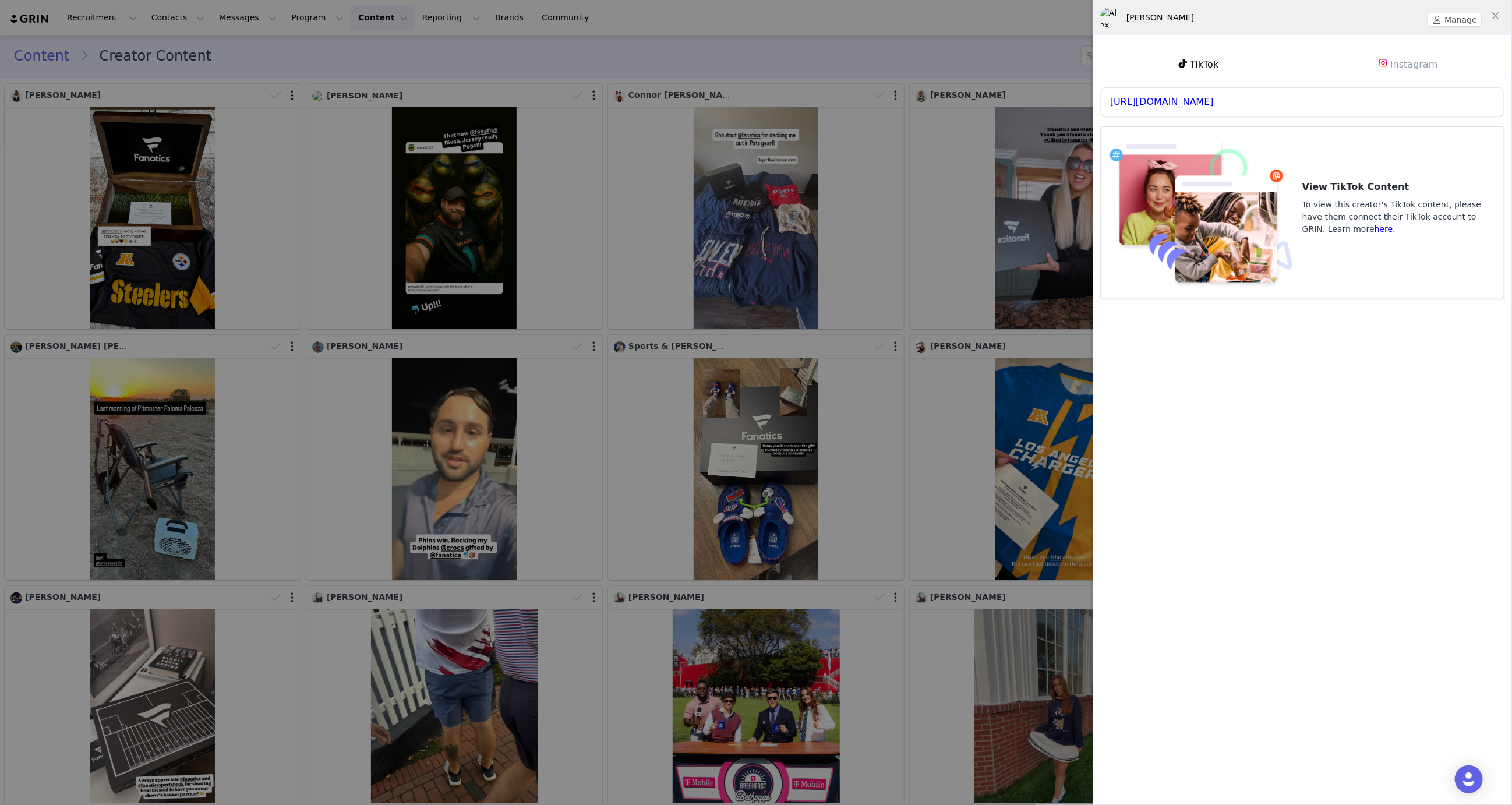
click at [580, 152] on div at bounding box center [756, 402] width 1512 height 805
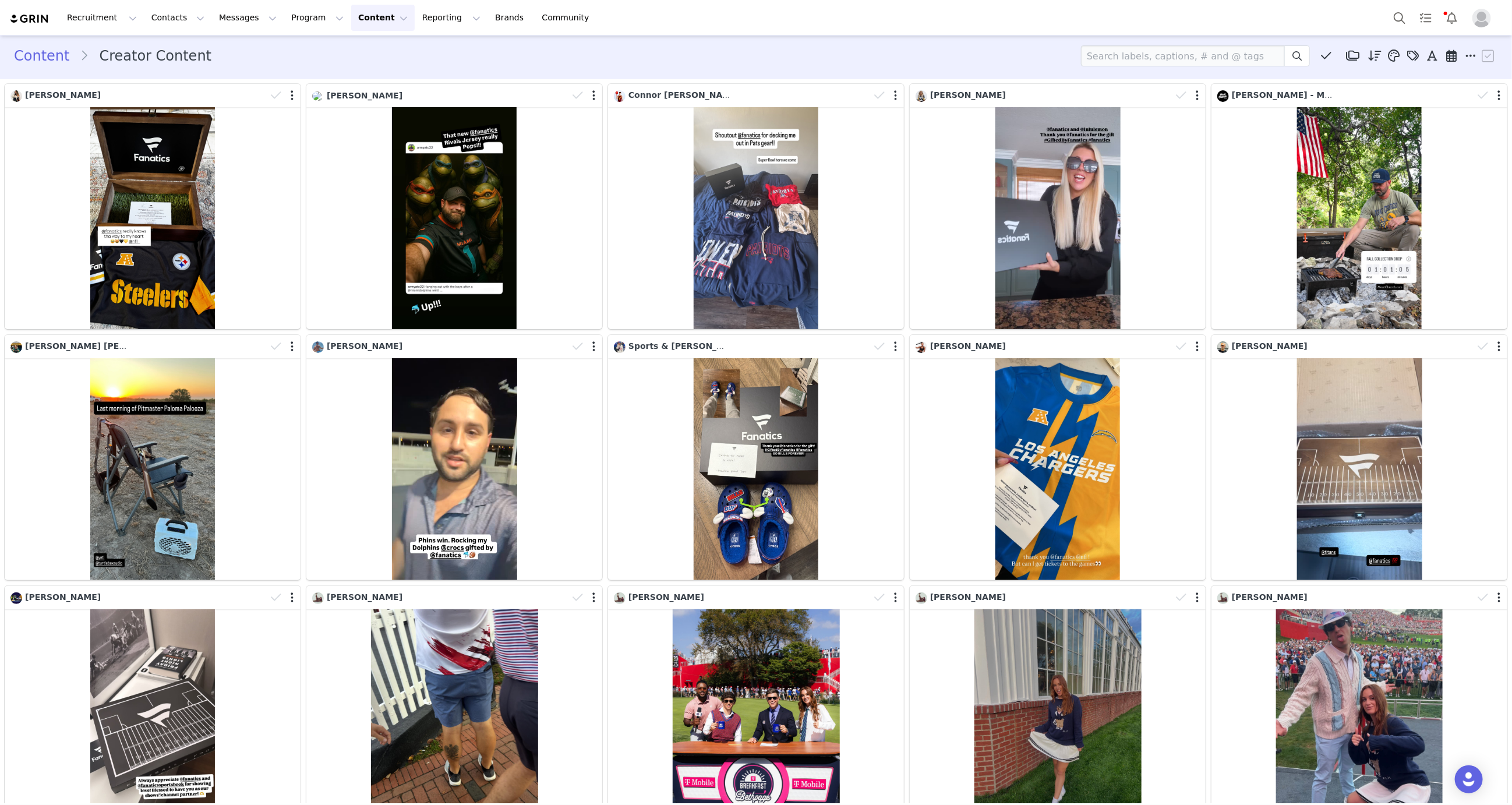
click at [560, 149] on body "Recruitment Recruitment Creator Search Curated Lists Landing Pages Web Extensio…" at bounding box center [756, 402] width 1512 height 805
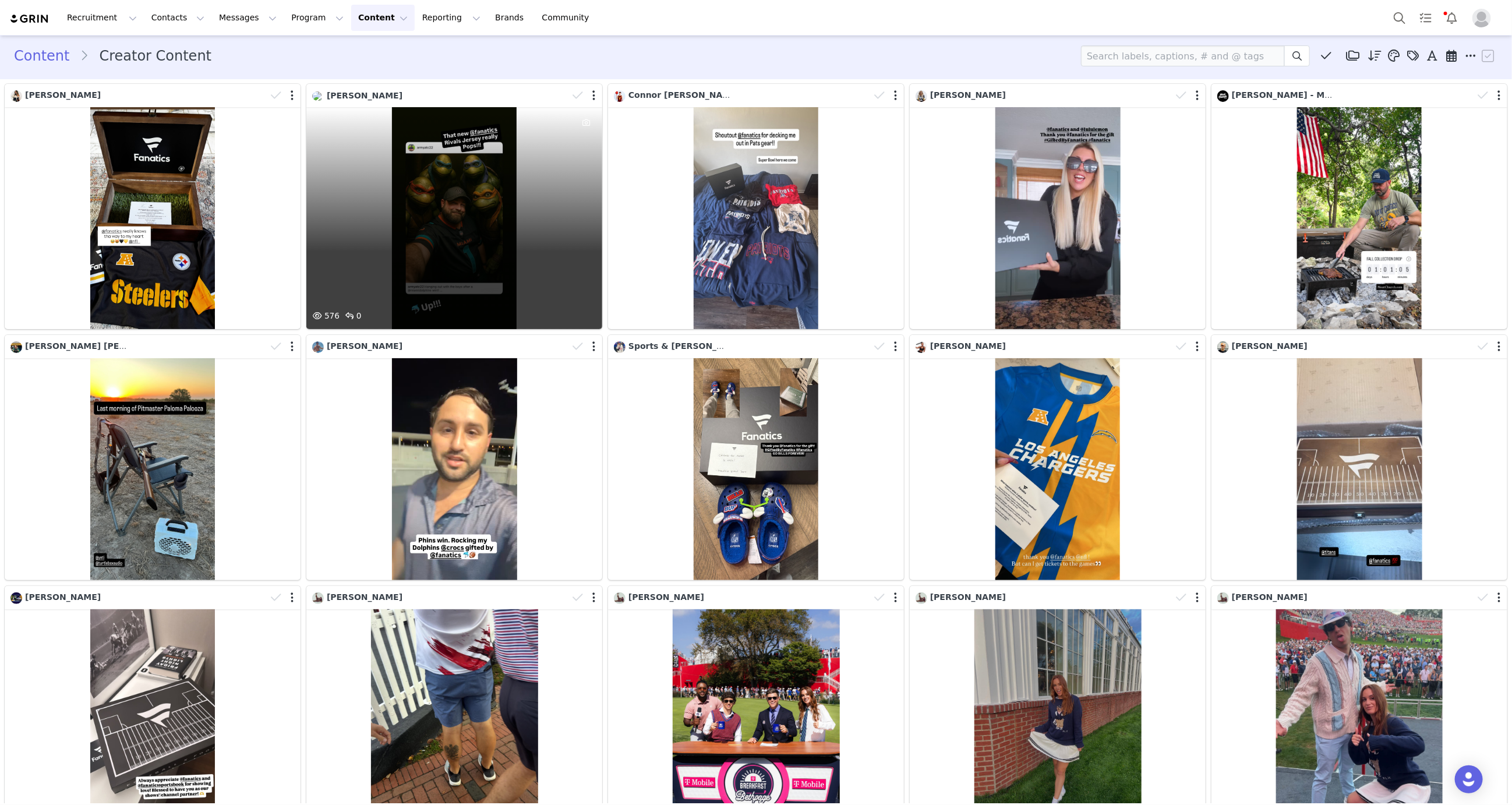
click at [560, 149] on div "576 0" at bounding box center [455, 218] width 296 height 222
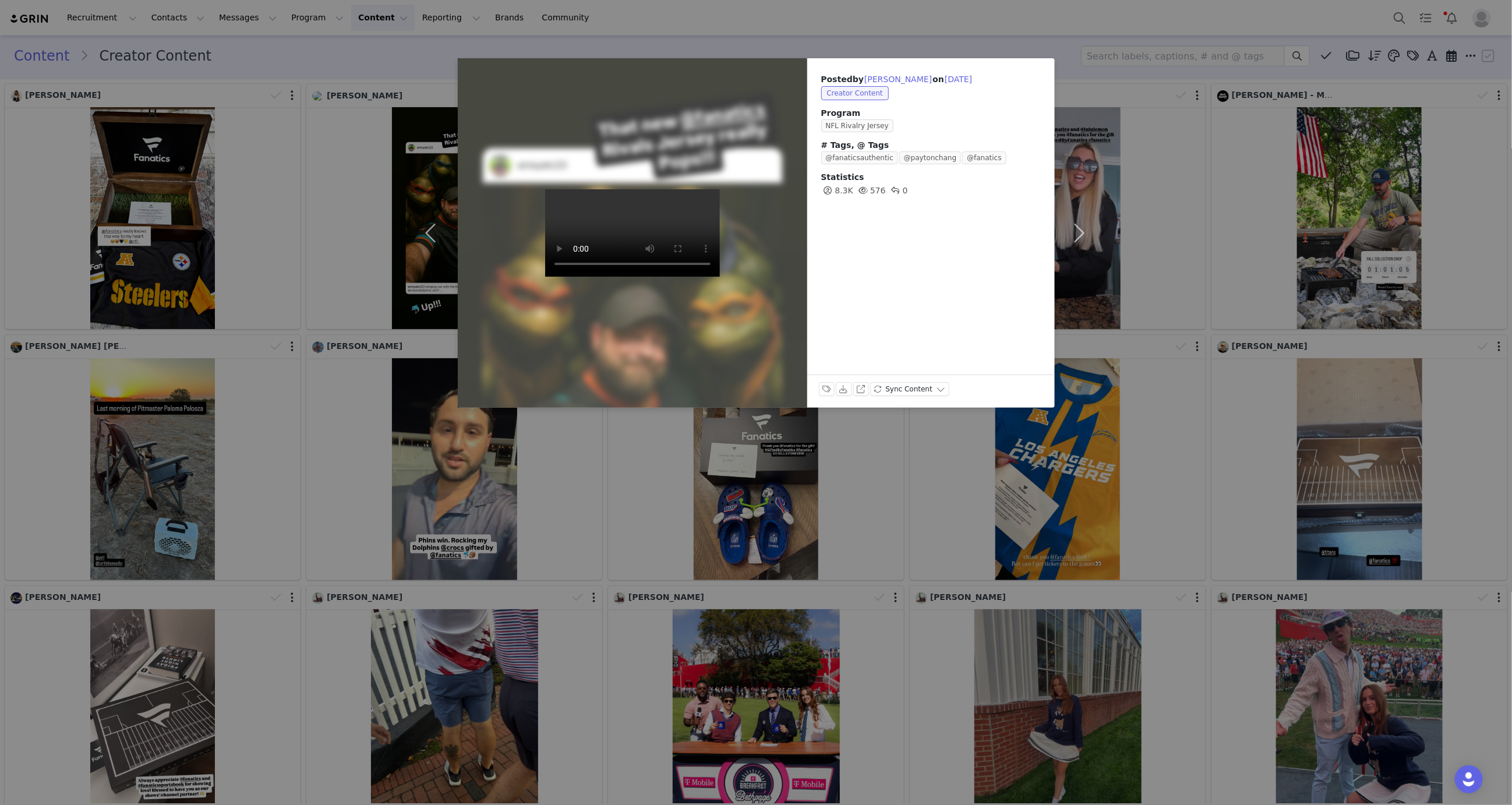
click at [349, 35] on div "Posted by Alex Tressler on Sep 30, 2025 Creator Content Program NFL Rivalry Jer…" at bounding box center [756, 402] width 1512 height 805
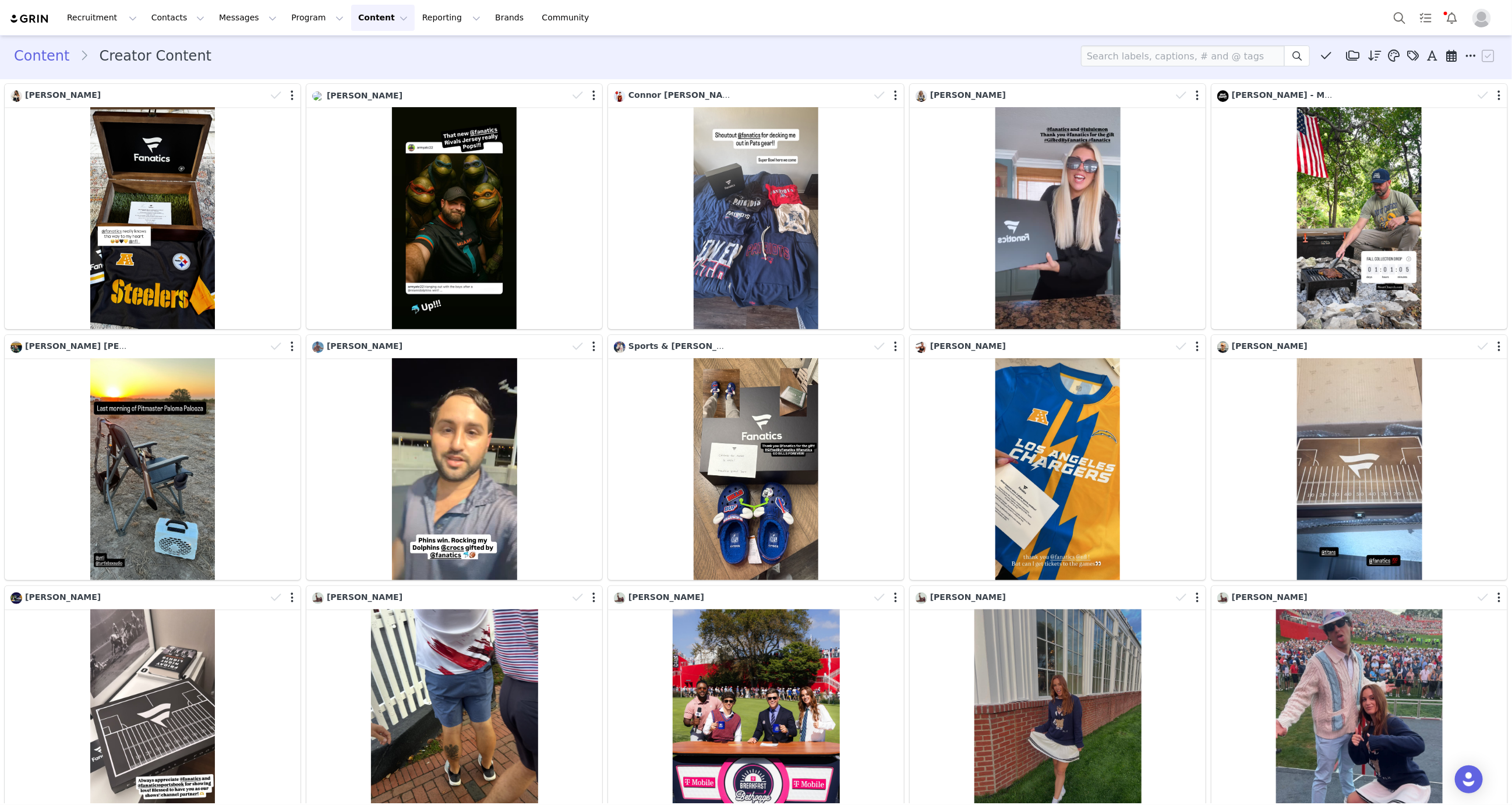
scroll to position [9, 0]
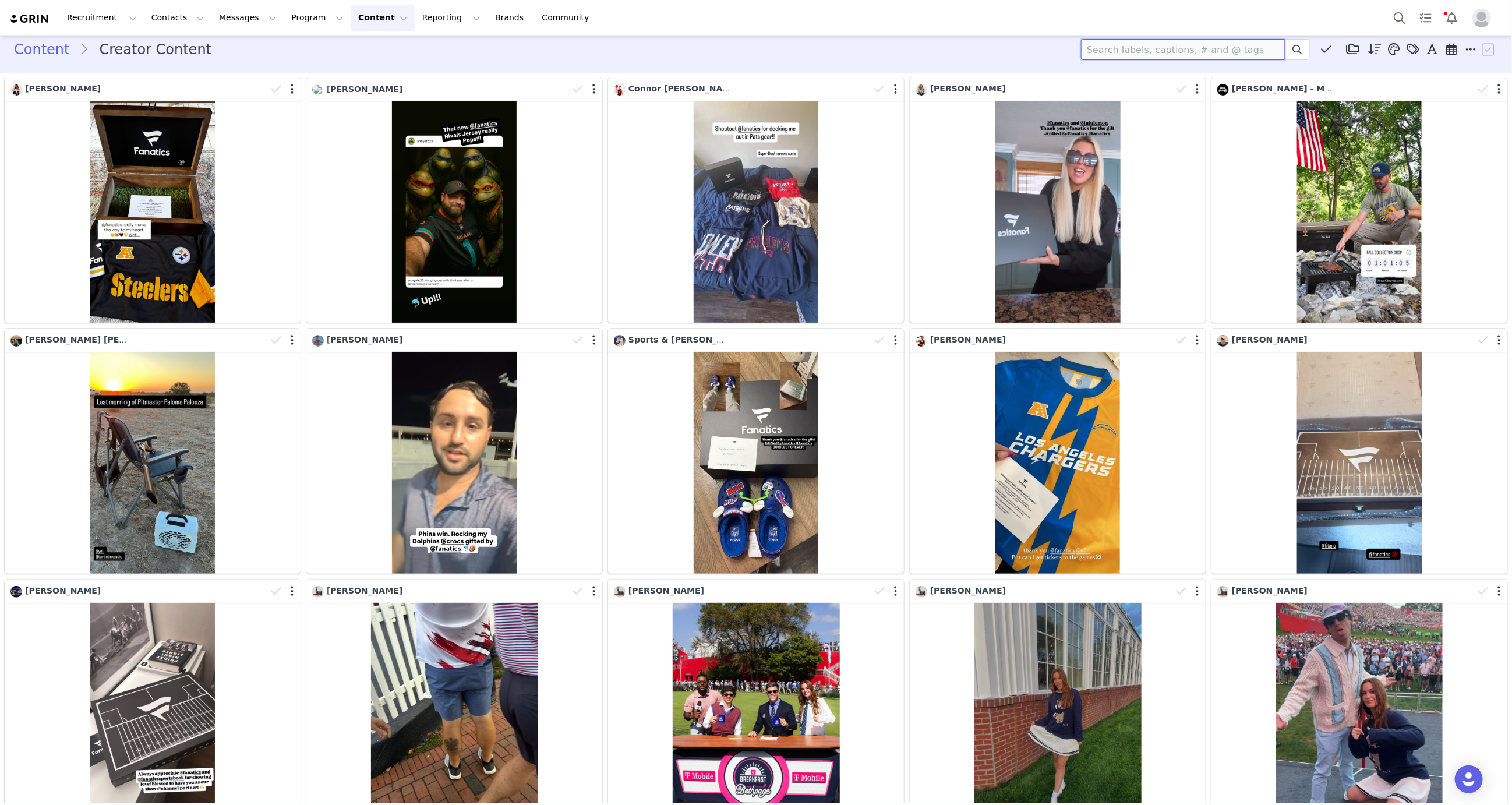
click at [1201, 52] on input at bounding box center [1183, 49] width 204 height 21
type input "Alex tressler"
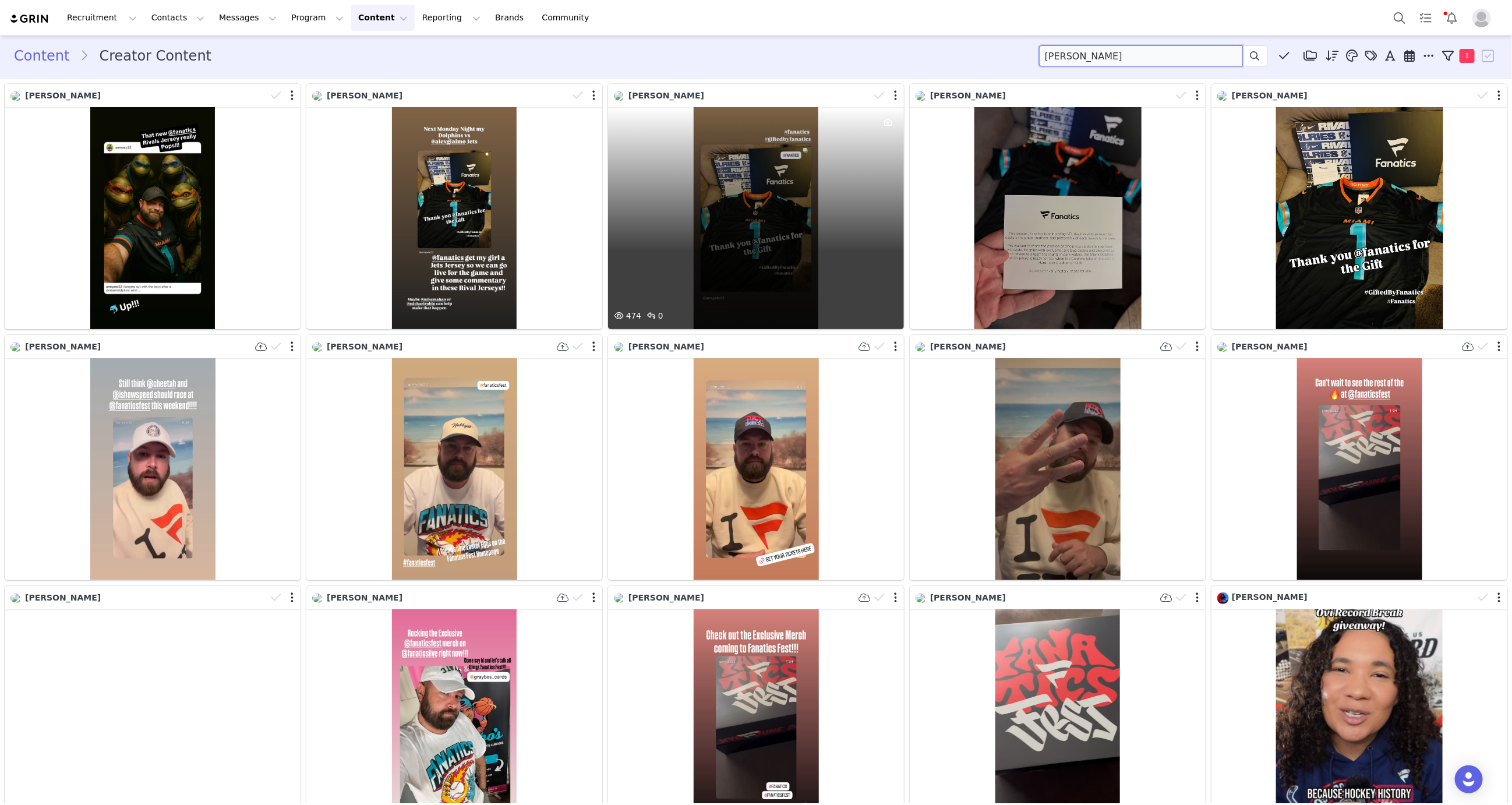
scroll to position [3, 0]
